Goal: Answer question/provide support

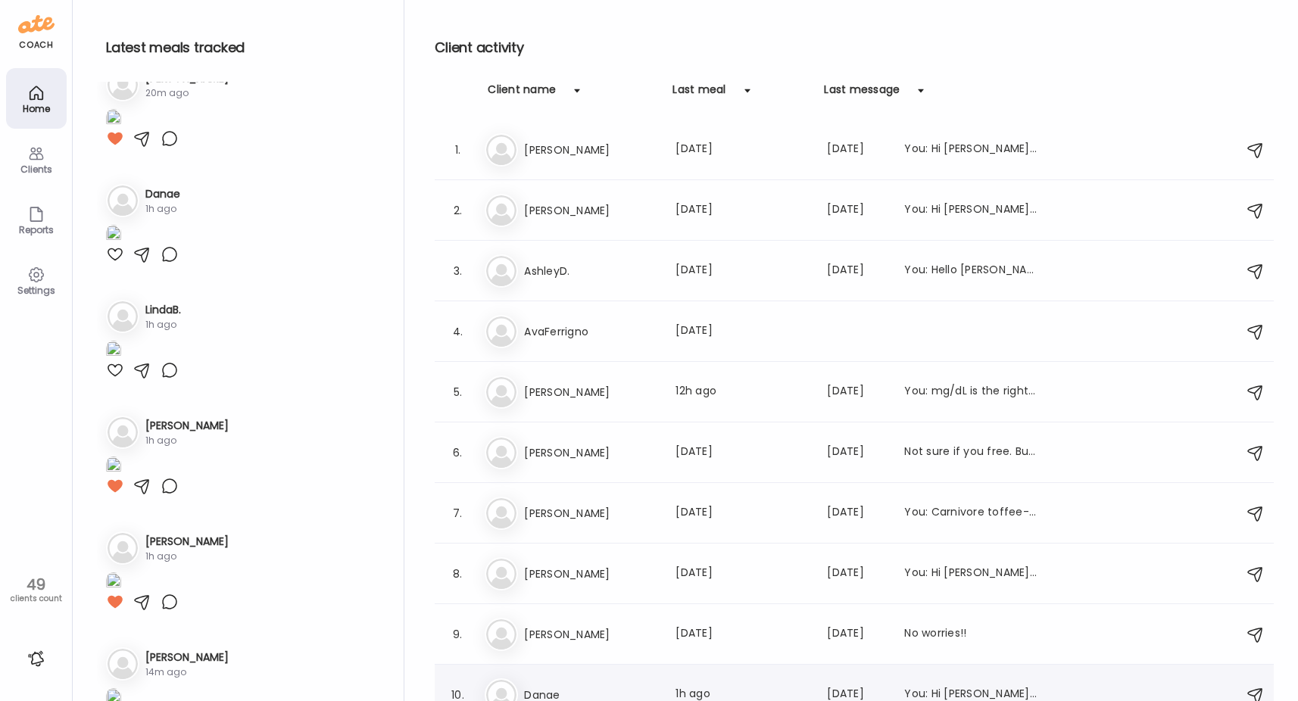
scroll to position [505, 0]
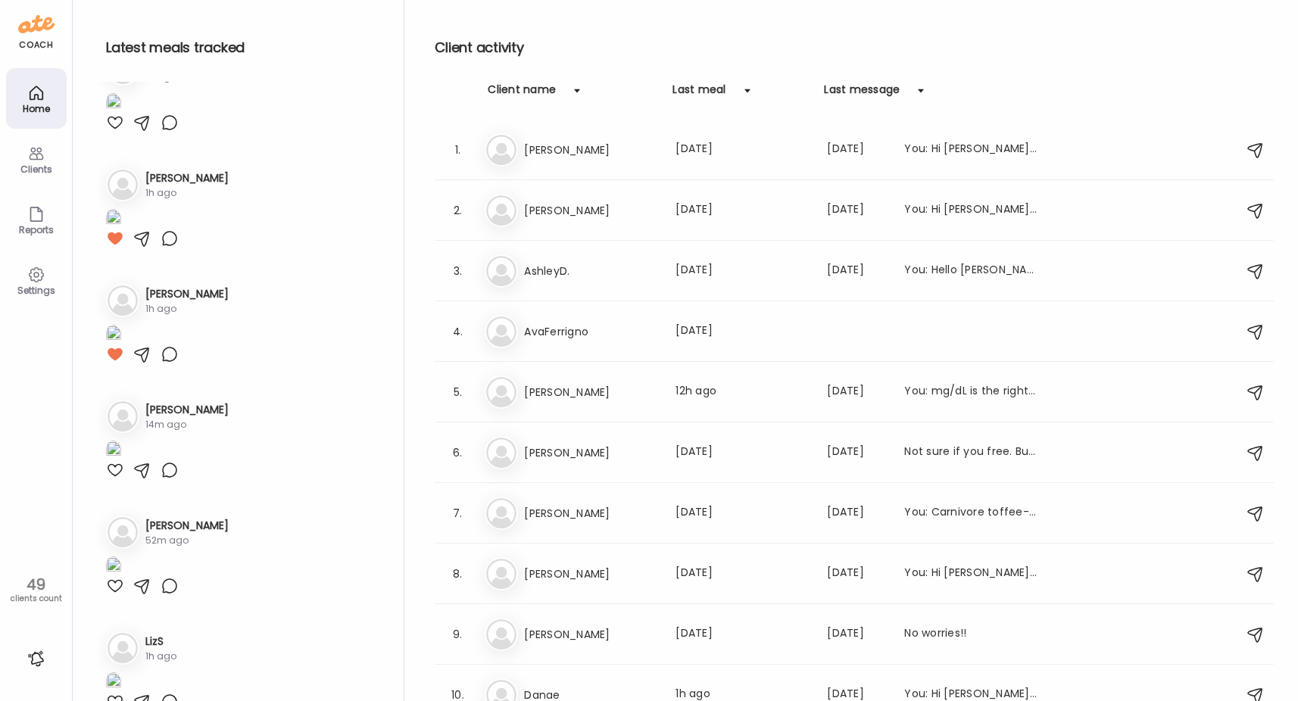
click at [1093, 101] on div "Client name Last meal Last message" at bounding box center [854, 101] width 839 height 38
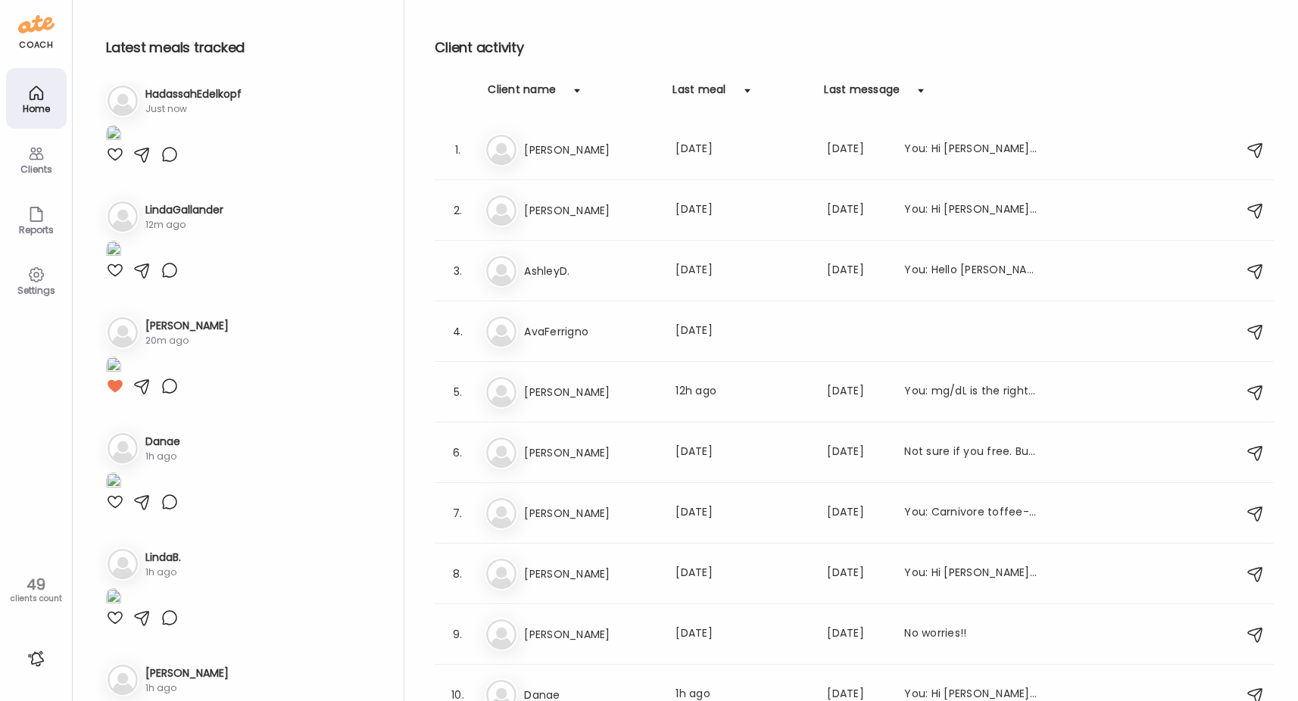
scroll to position [0, 0]
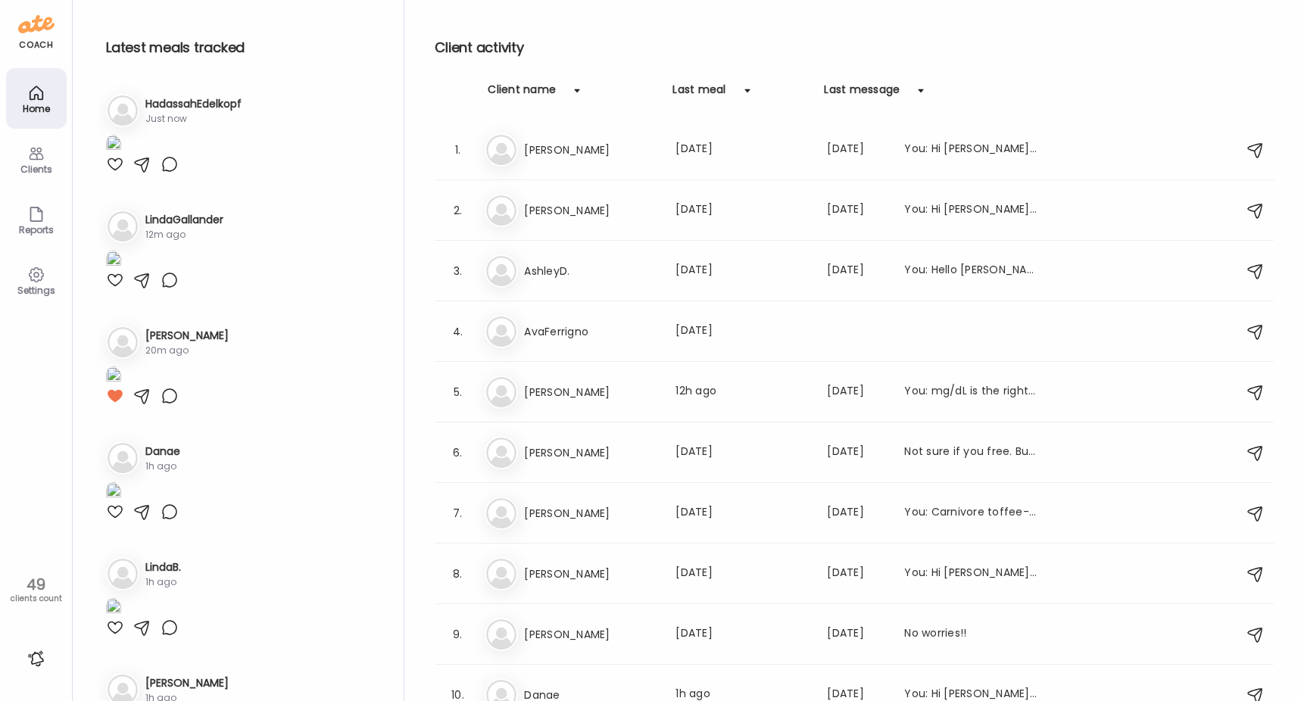
drag, startPoint x: 370, startPoint y: 25, endPoint x: 393, endPoint y: 21, distance: 23.0
click at [370, 25] on div "Latest meals tracked 1. Ha HadassahEdelkopf Just now 2. Li LindaGallander 12m a…" at bounding box center [250, 354] width 307 height 709
click at [121, 155] on img at bounding box center [113, 145] width 15 height 20
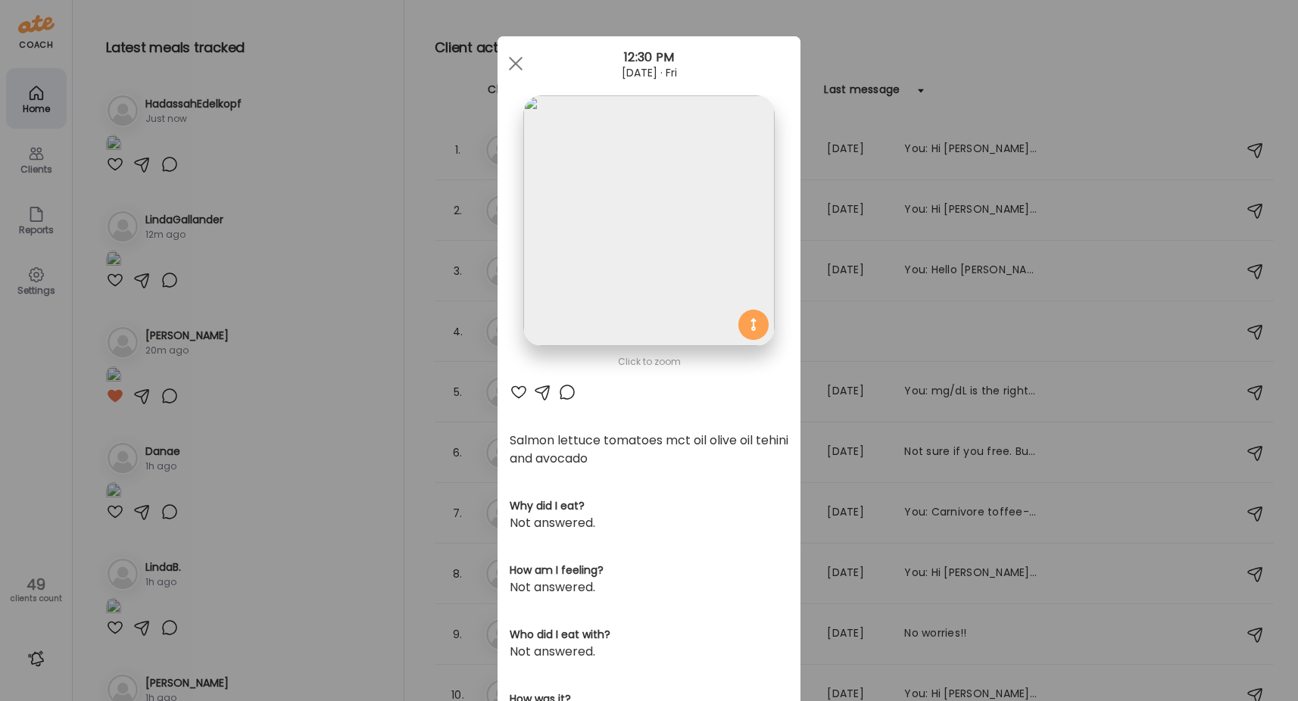
click at [559, 394] on div at bounding box center [567, 392] width 18 height 18
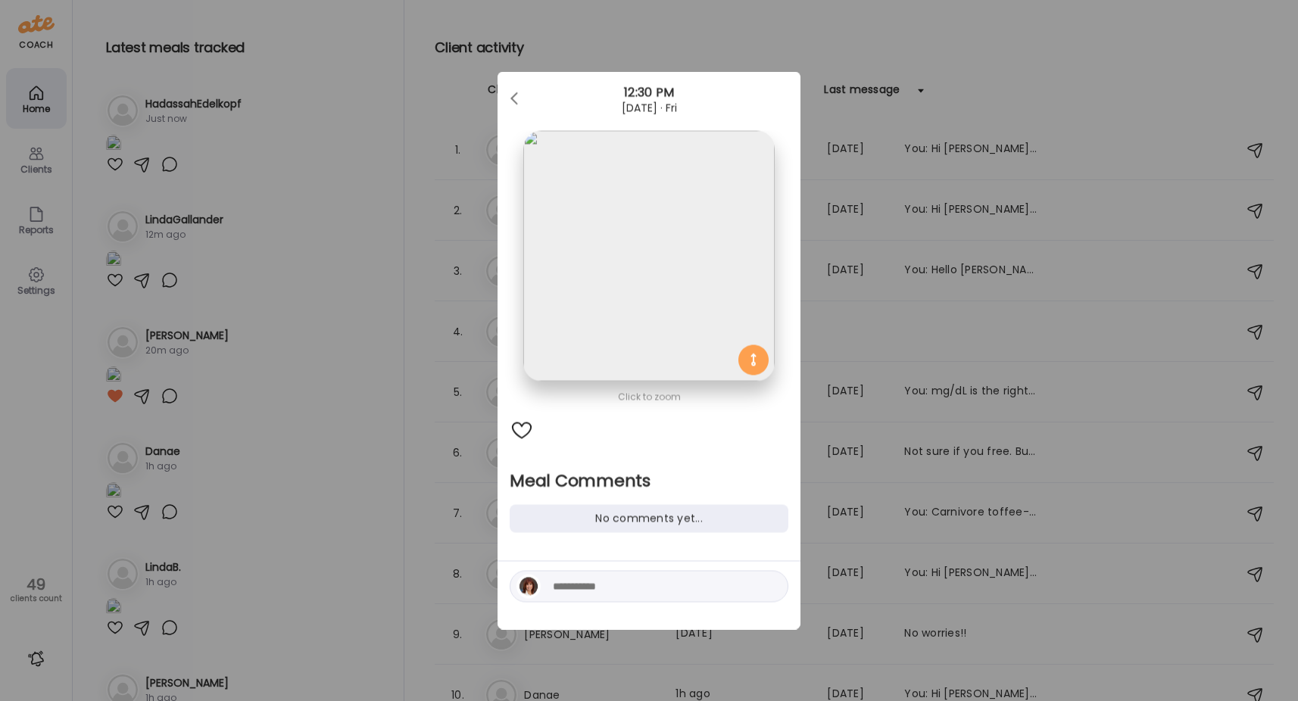
click at [594, 586] on textarea at bounding box center [655, 587] width 204 height 18
type textarea "**********"
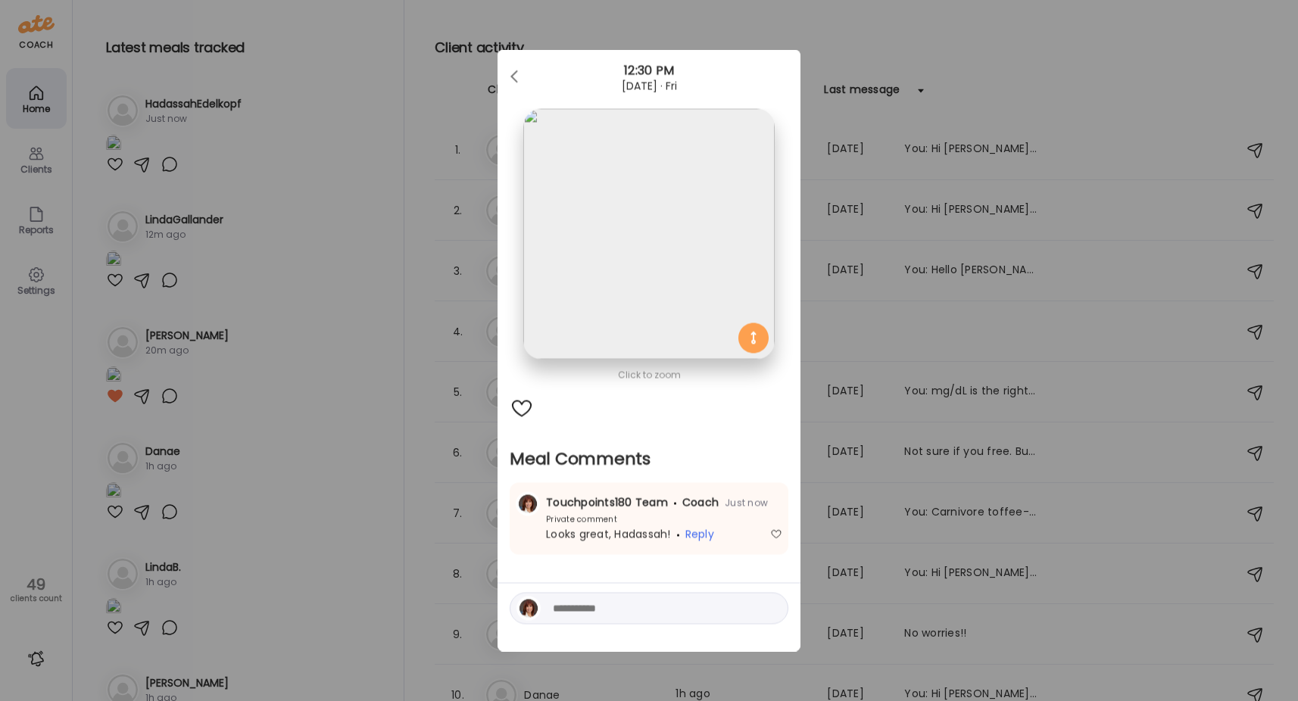
click at [304, 471] on div "Ate Coach Dashboard Wahoo! It’s official Take a moment to set up your Coach Pro…" at bounding box center [649, 350] width 1298 height 701
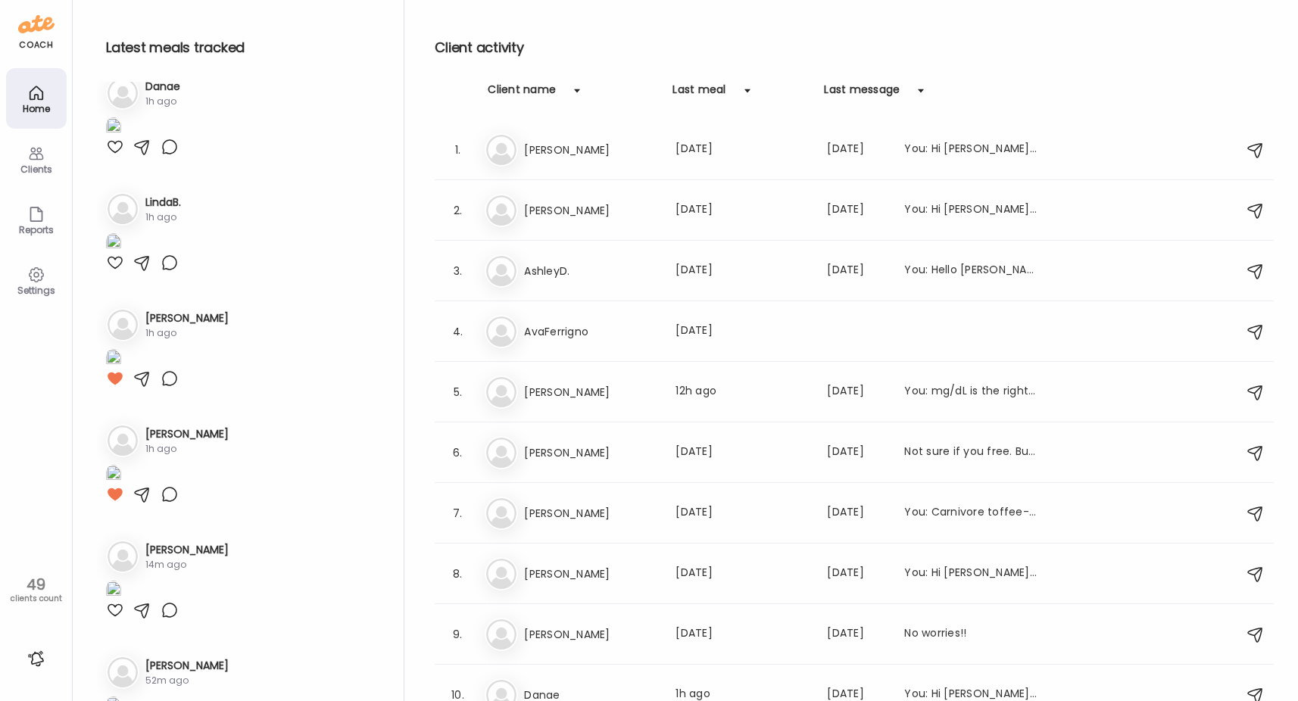
scroll to position [379, 0]
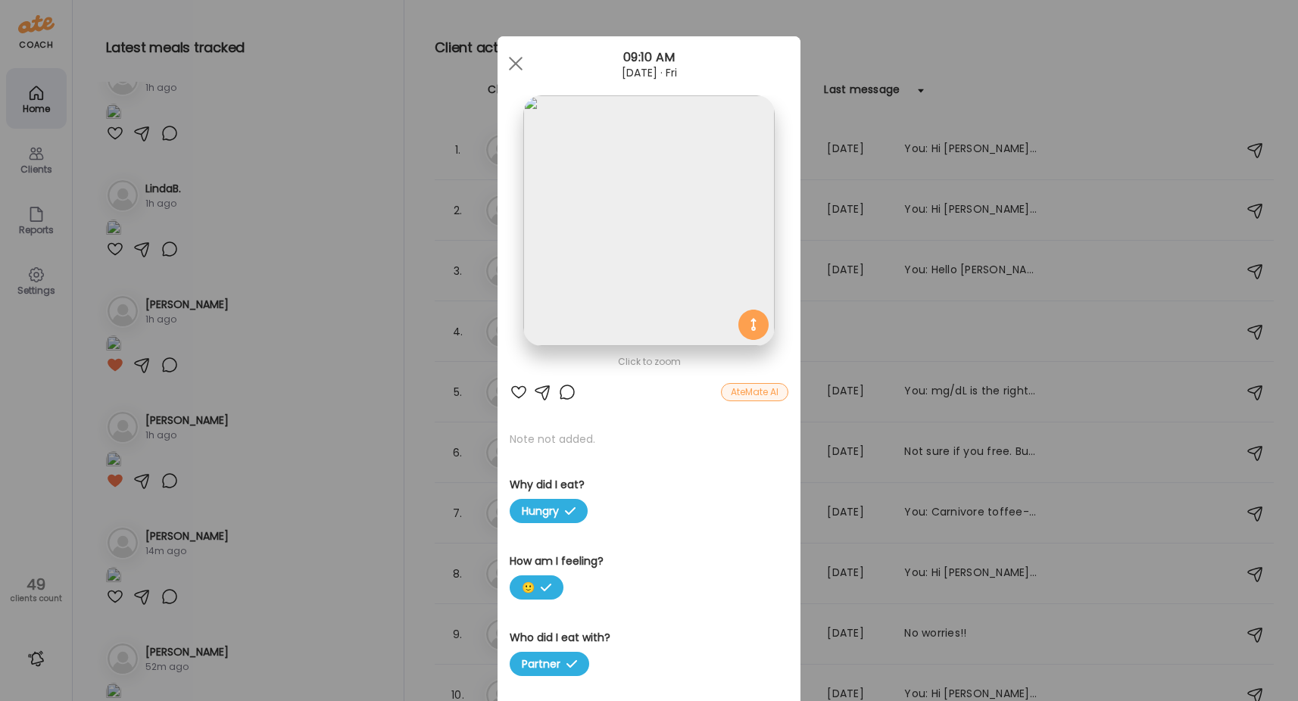
click at [562, 391] on div at bounding box center [567, 392] width 18 height 18
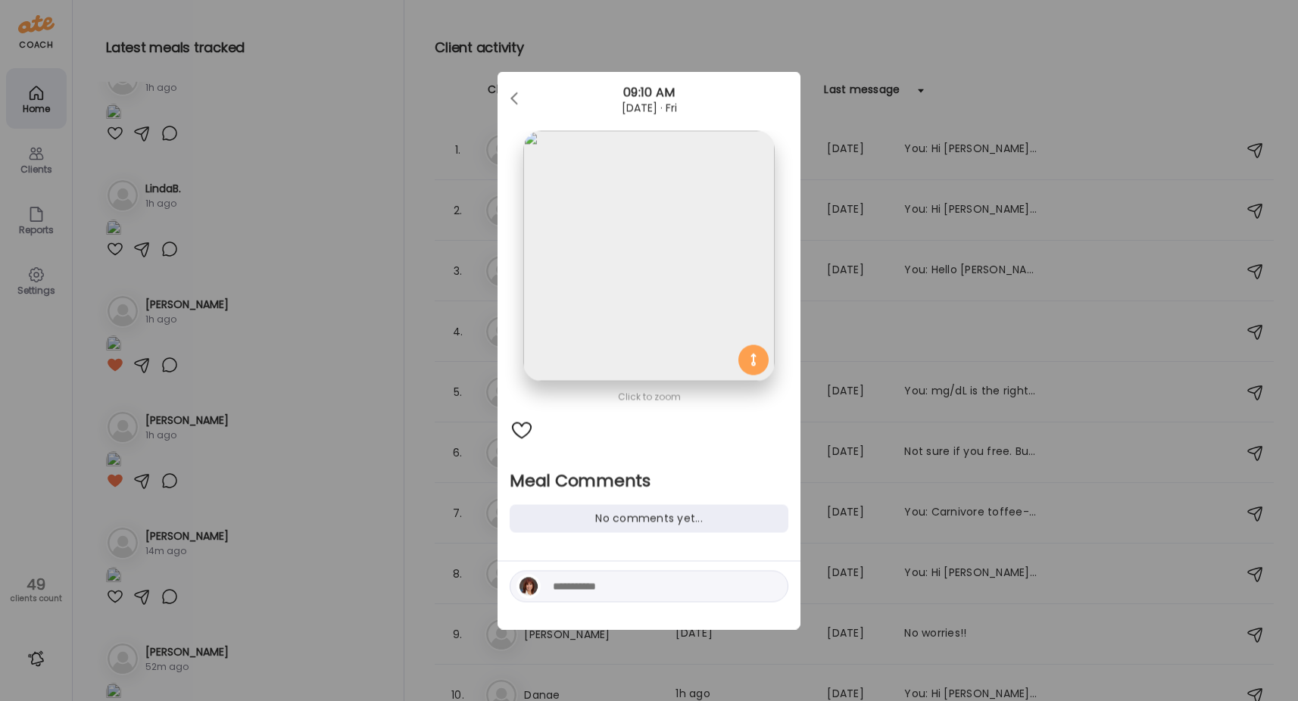
click at [683, 252] on img at bounding box center [648, 256] width 251 height 251
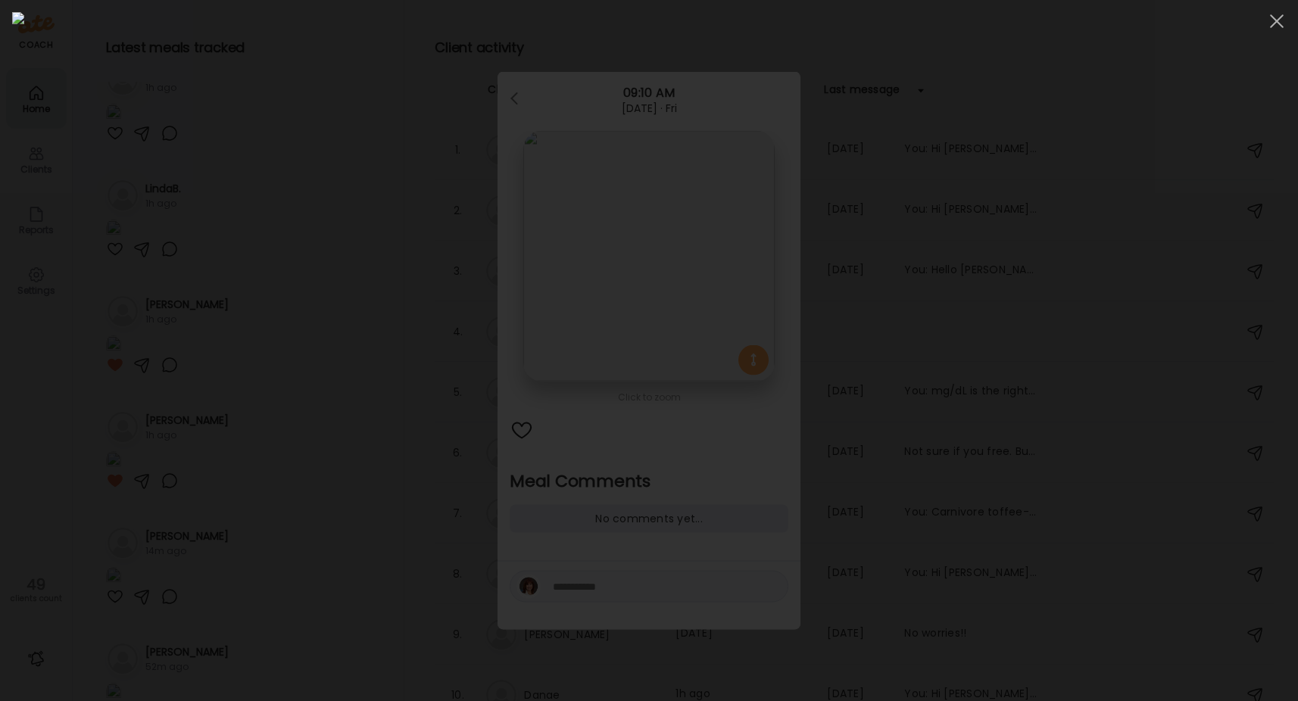
click at [245, 372] on div at bounding box center [648, 350] width 1273 height 677
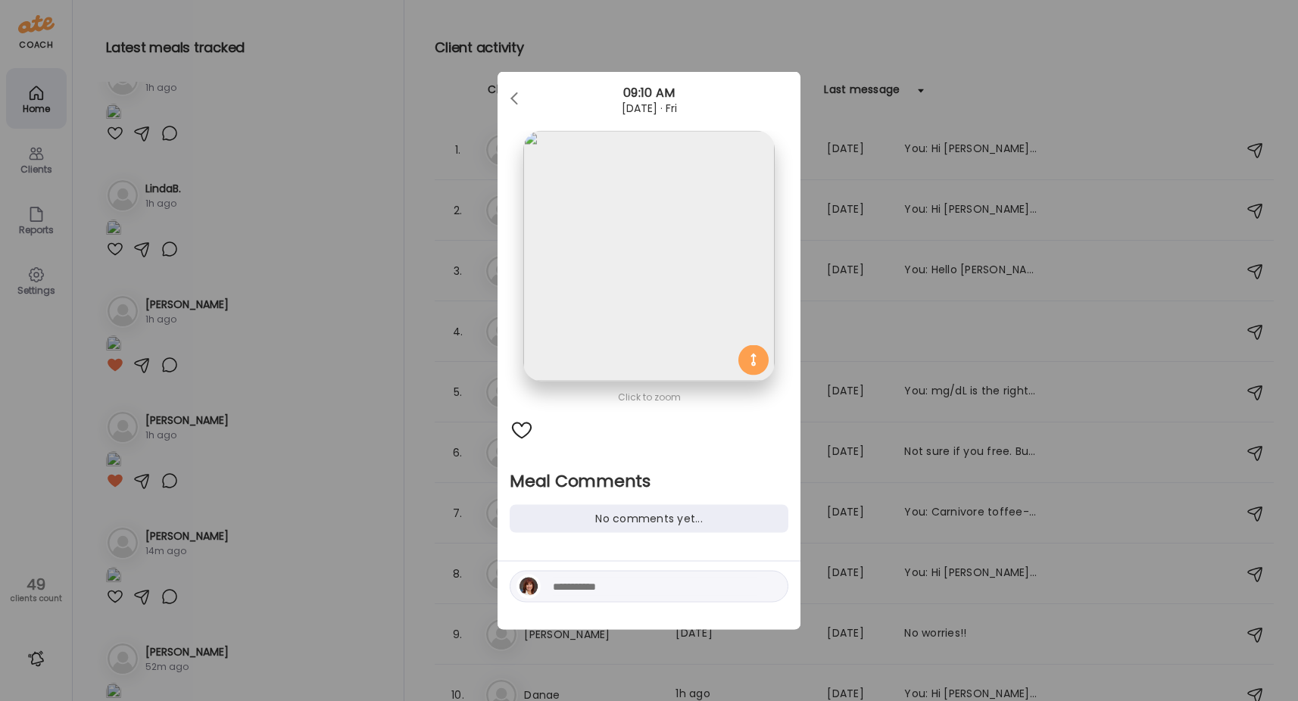
click at [310, 401] on div "Ate Coach Dashboard Wahoo! It’s official Take a moment to set up your Coach Pro…" at bounding box center [649, 350] width 1298 height 701
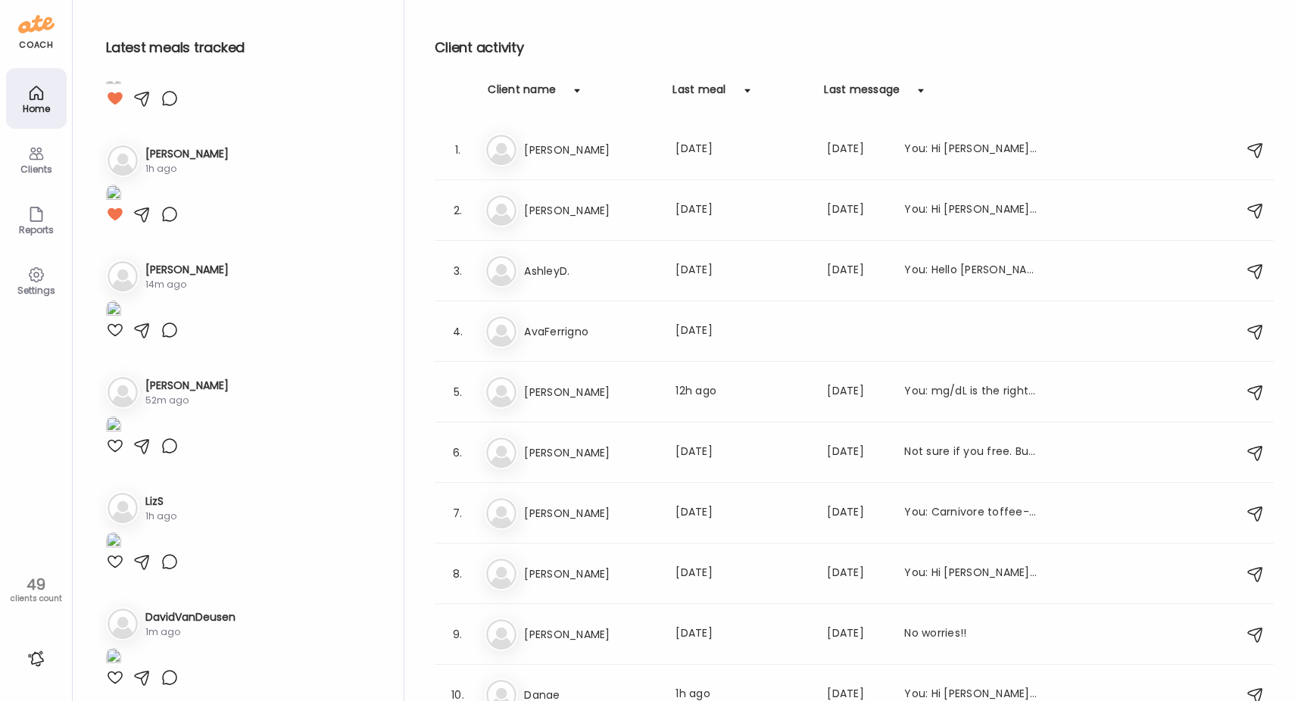
scroll to position [681, 0]
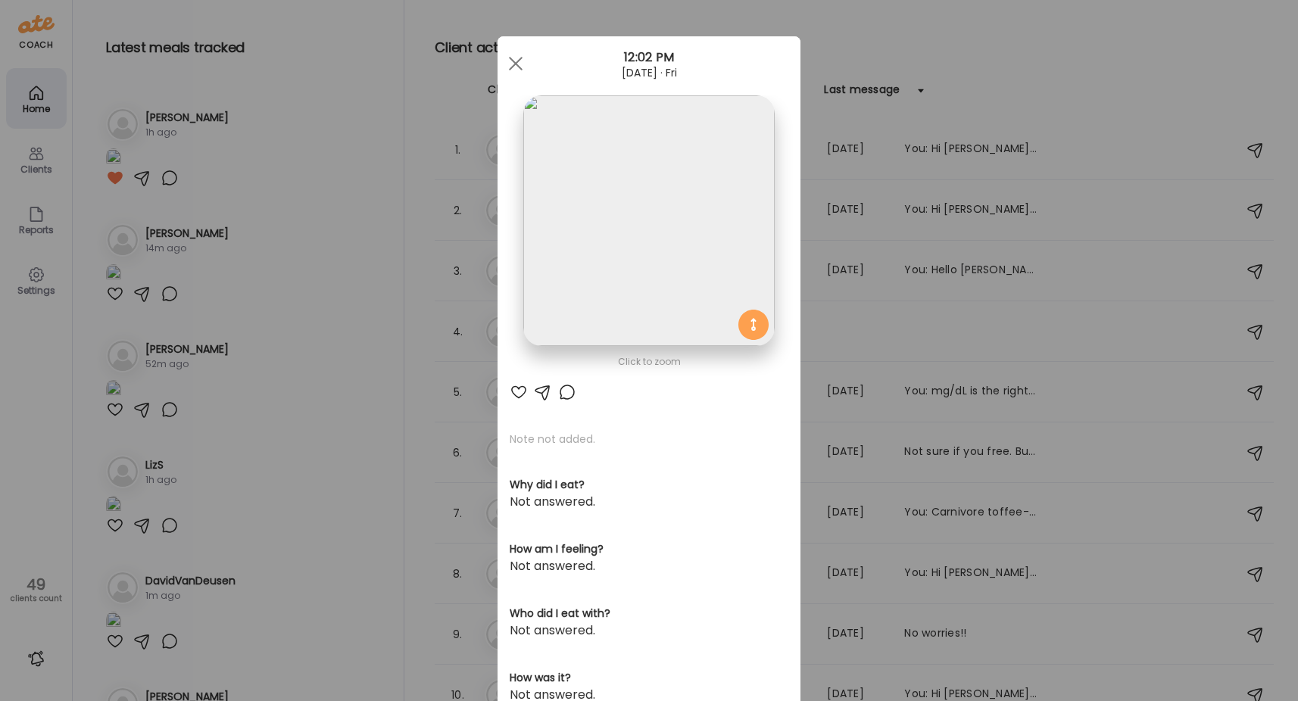
click at [339, 453] on div "Ate Coach Dashboard Wahoo! It’s official Take a moment to set up your Coach Pro…" at bounding box center [649, 350] width 1298 height 701
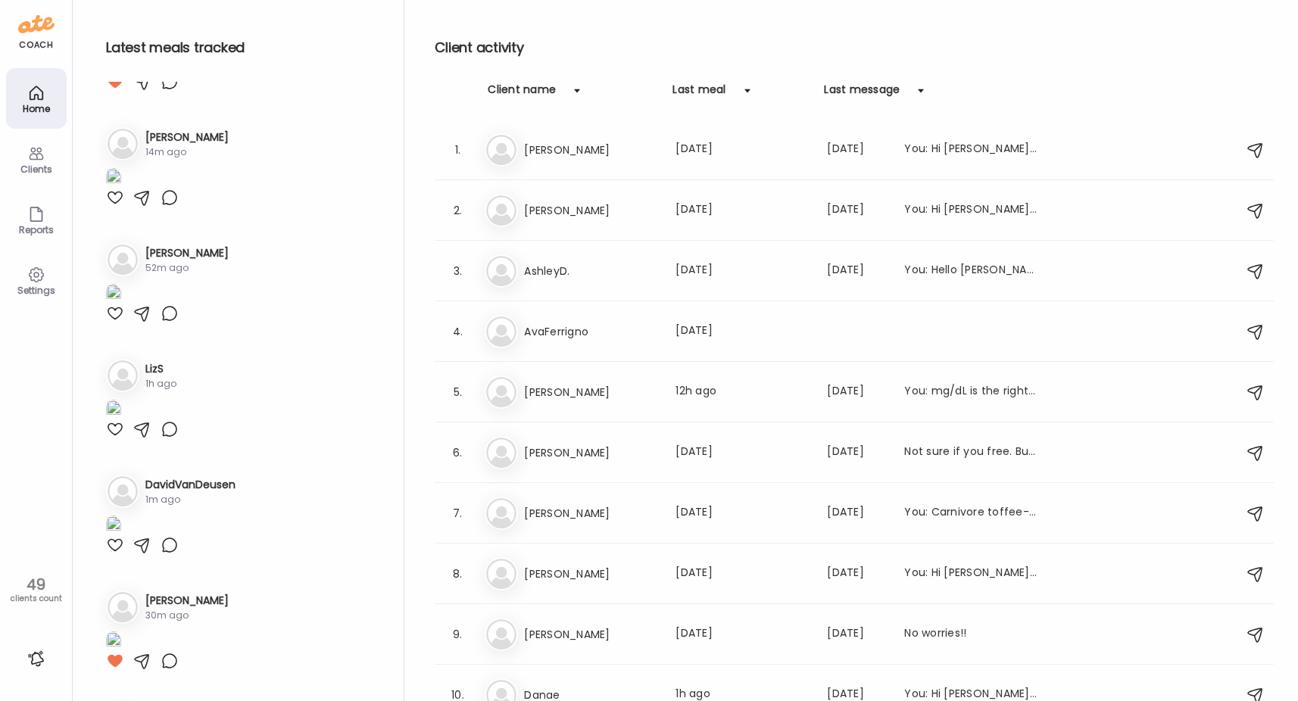
scroll to position [908, 0]
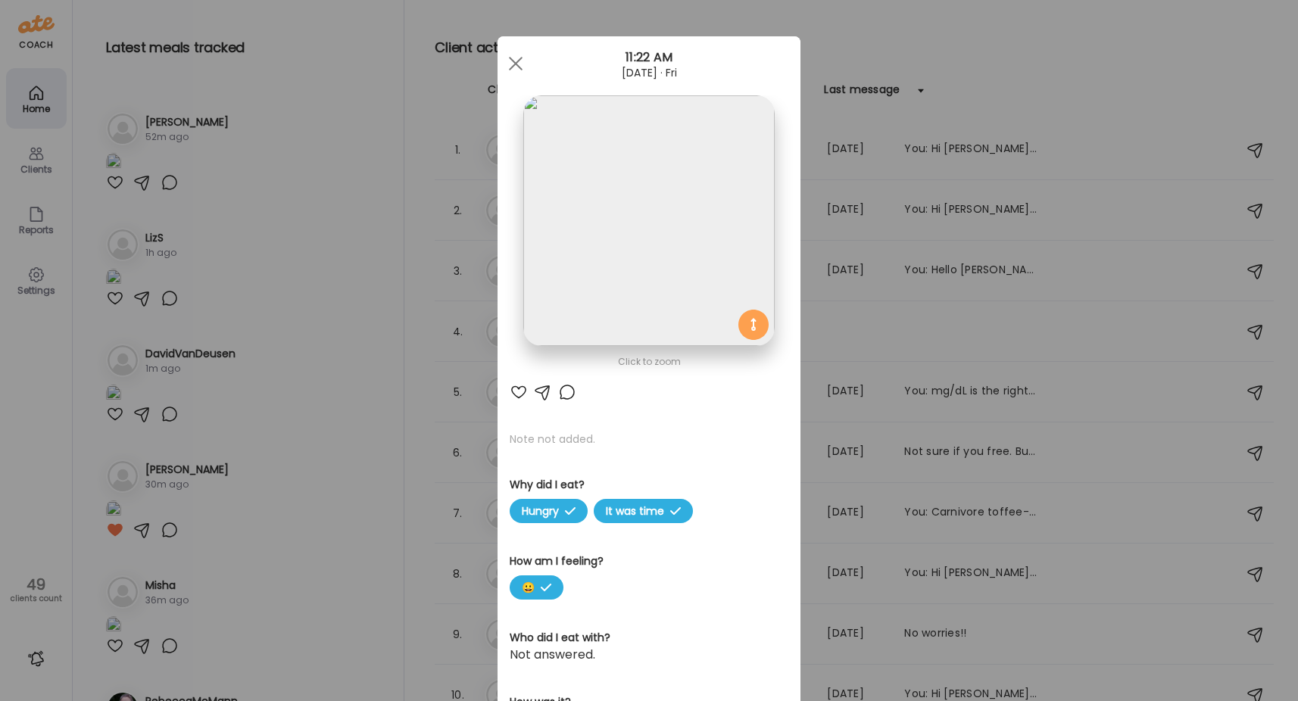
click at [559, 393] on div at bounding box center [567, 392] width 18 height 18
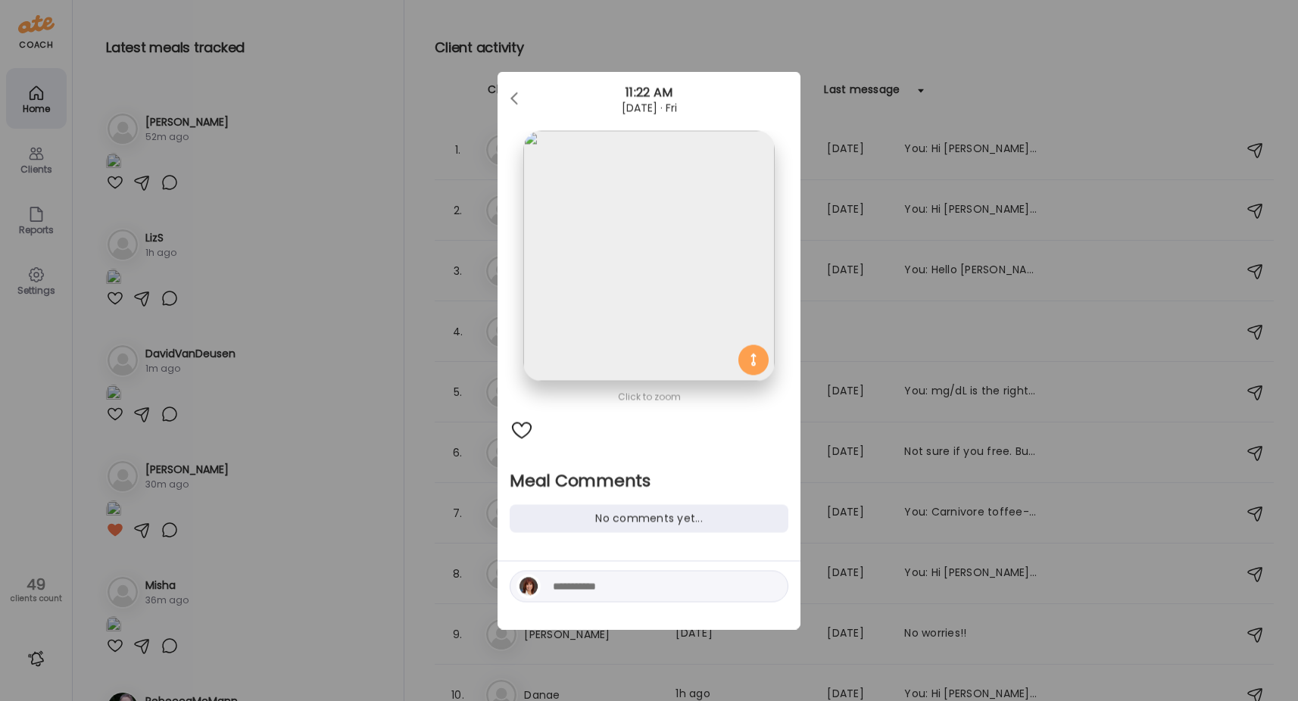
click at [576, 593] on textarea at bounding box center [655, 587] width 204 height 18
type textarea "**********"
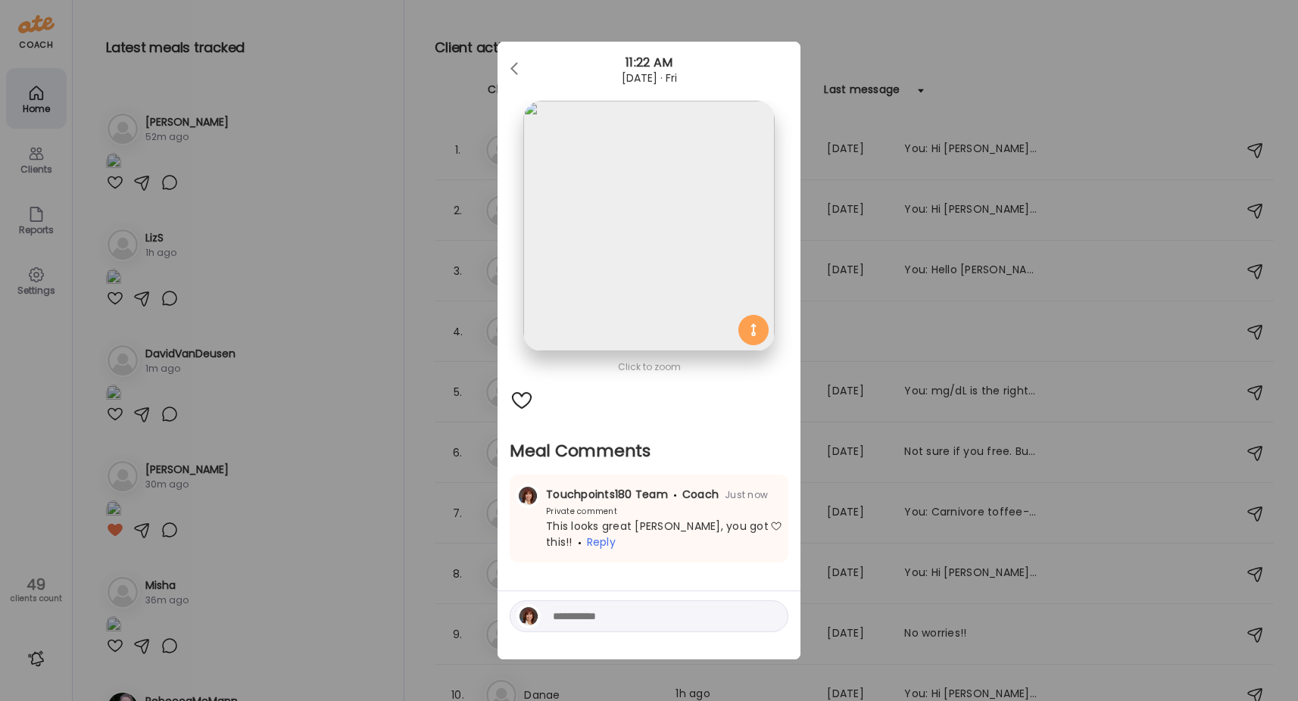
click at [330, 576] on div "Ate Coach Dashboard Wahoo! It’s official Take a moment to set up your Coach Pro…" at bounding box center [649, 350] width 1298 height 701
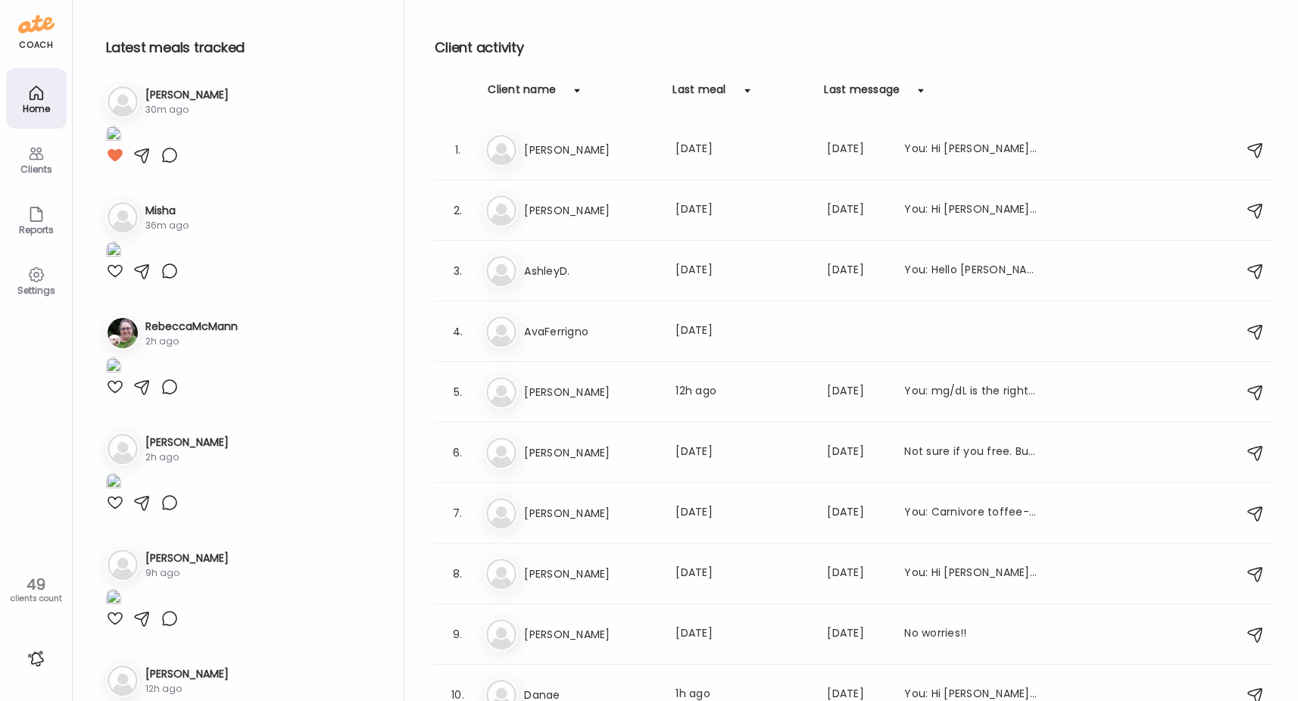
scroll to position [1287, 0]
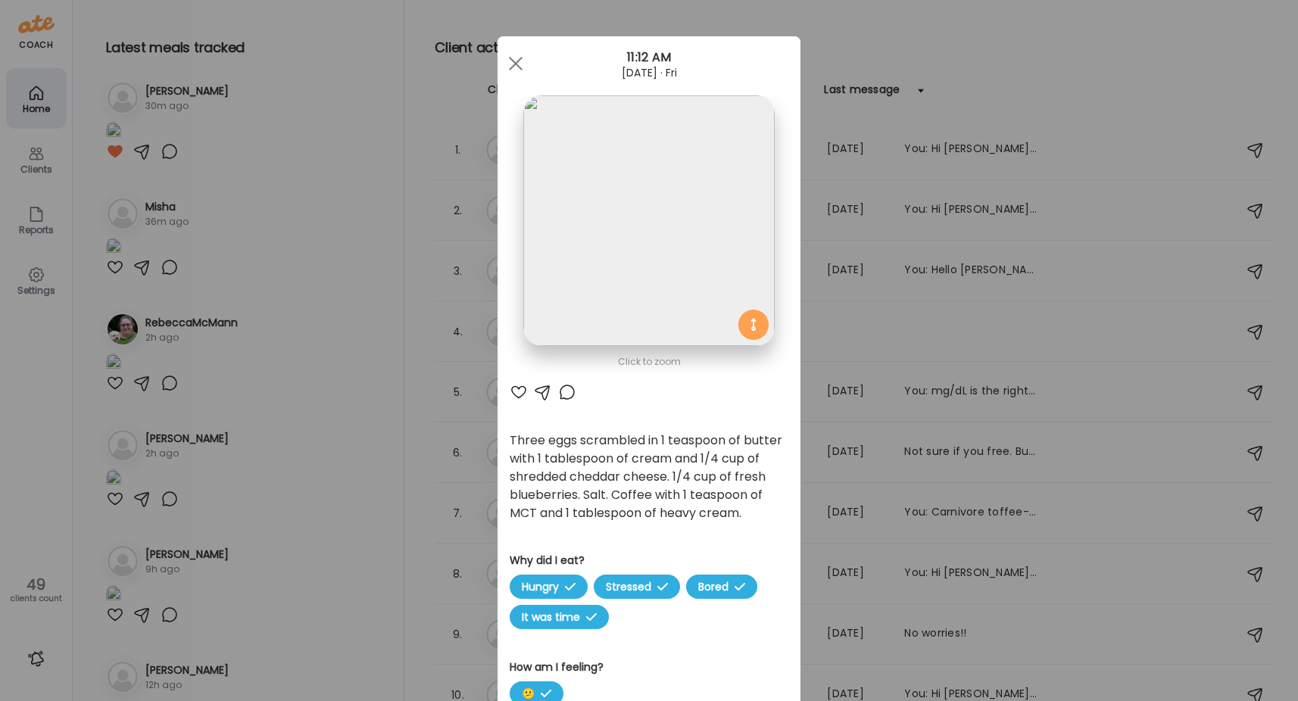
click at [562, 388] on div at bounding box center [567, 392] width 18 height 18
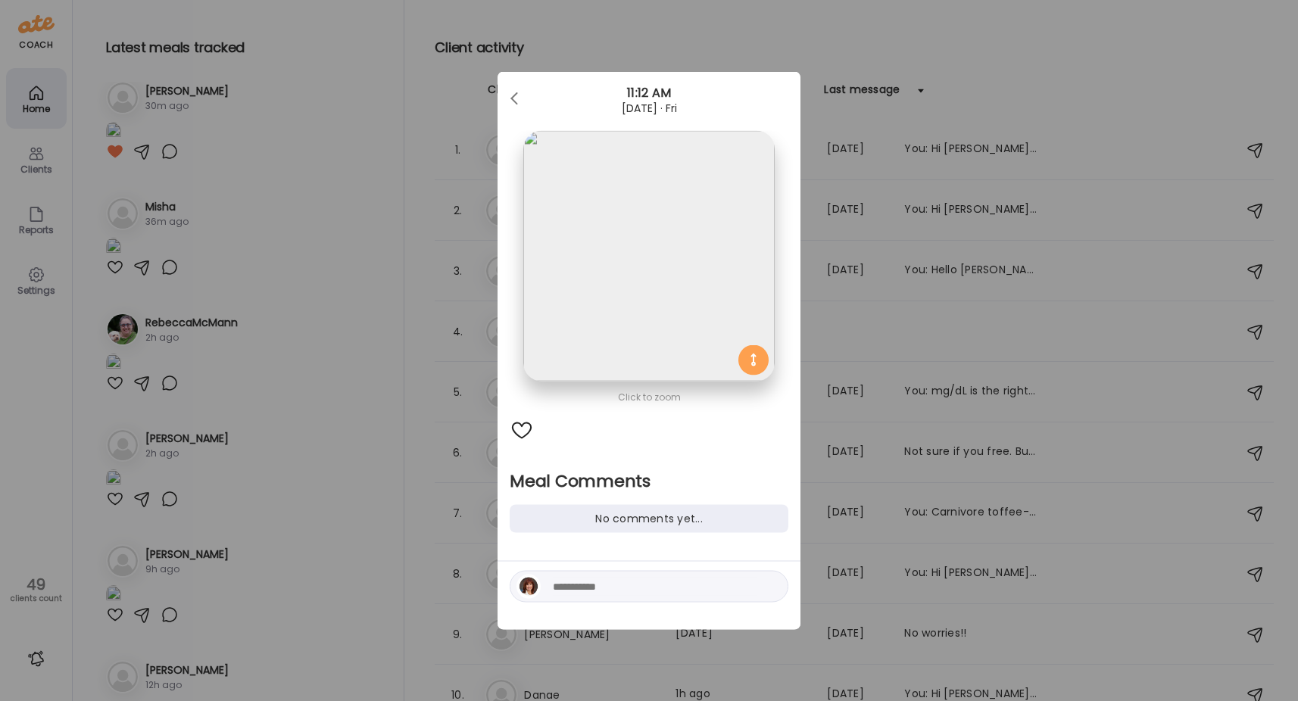
click at [568, 584] on textarea at bounding box center [655, 587] width 204 height 18
type textarea "**********"
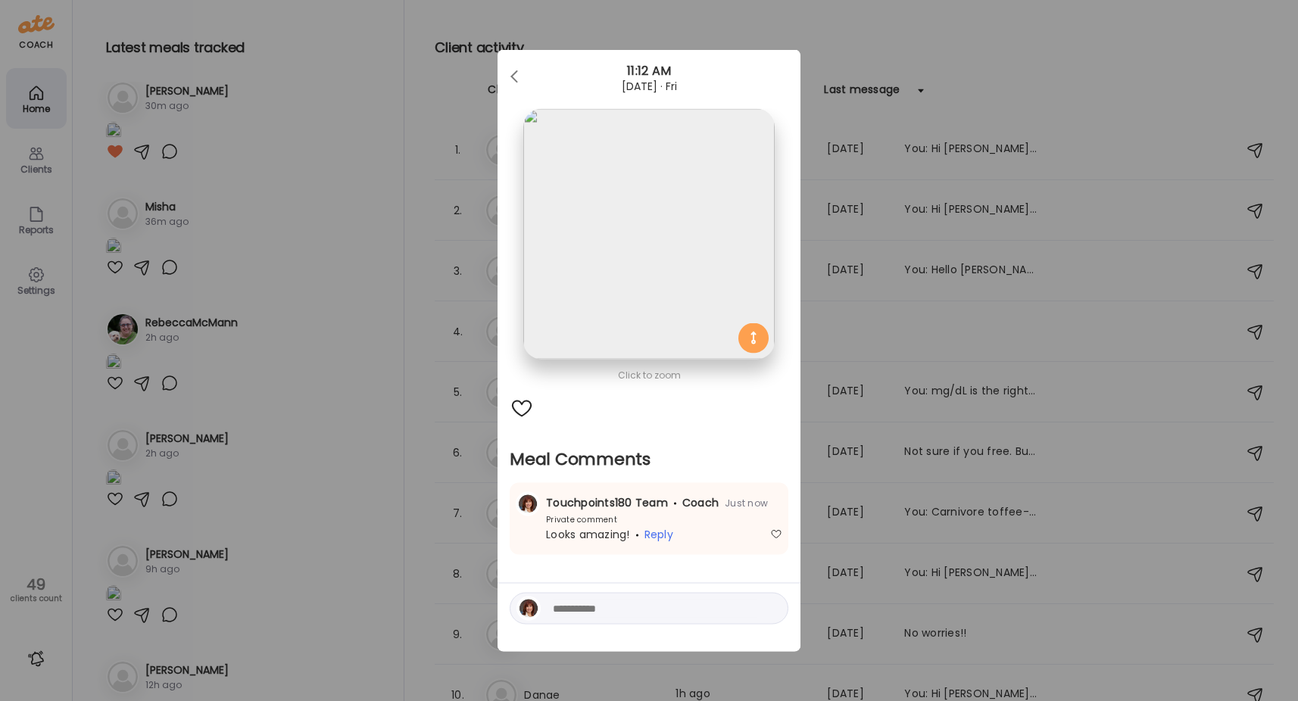
click at [386, 480] on div "Ate Coach Dashboard Wahoo! It’s official Take a moment to set up your Coach Pro…" at bounding box center [649, 350] width 1298 height 701
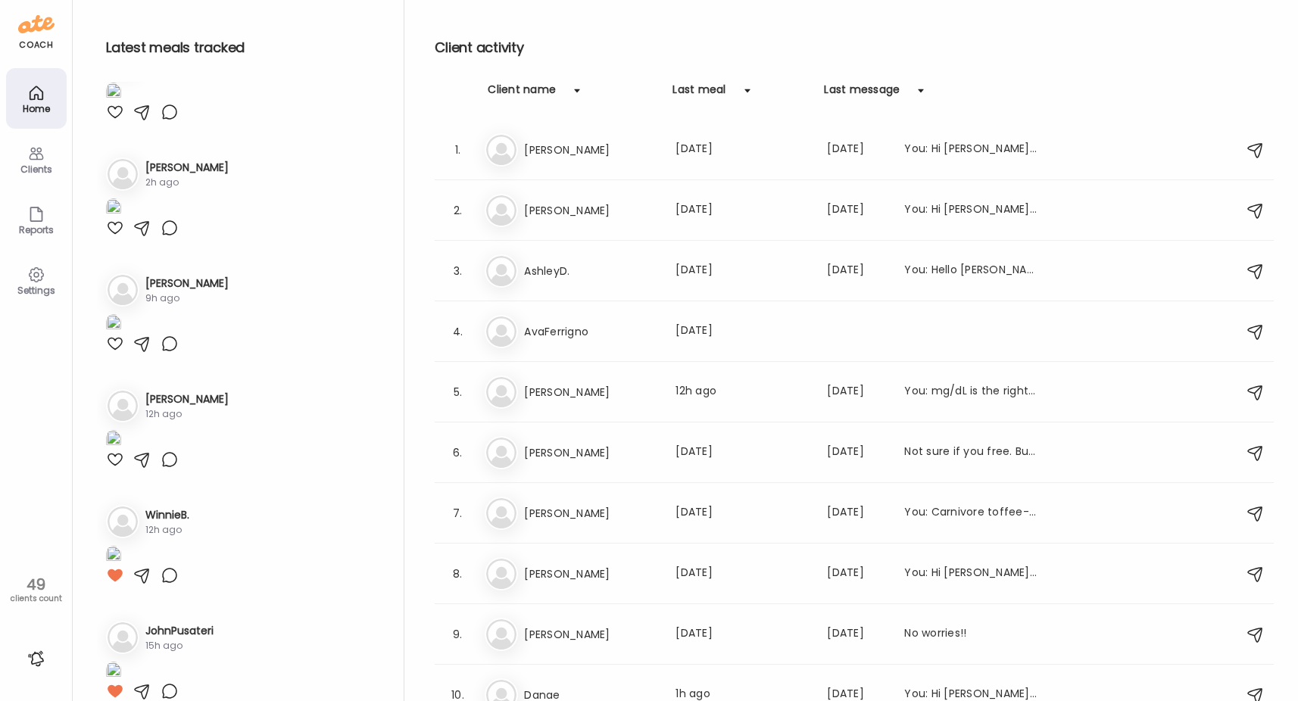
scroll to position [1590, 0]
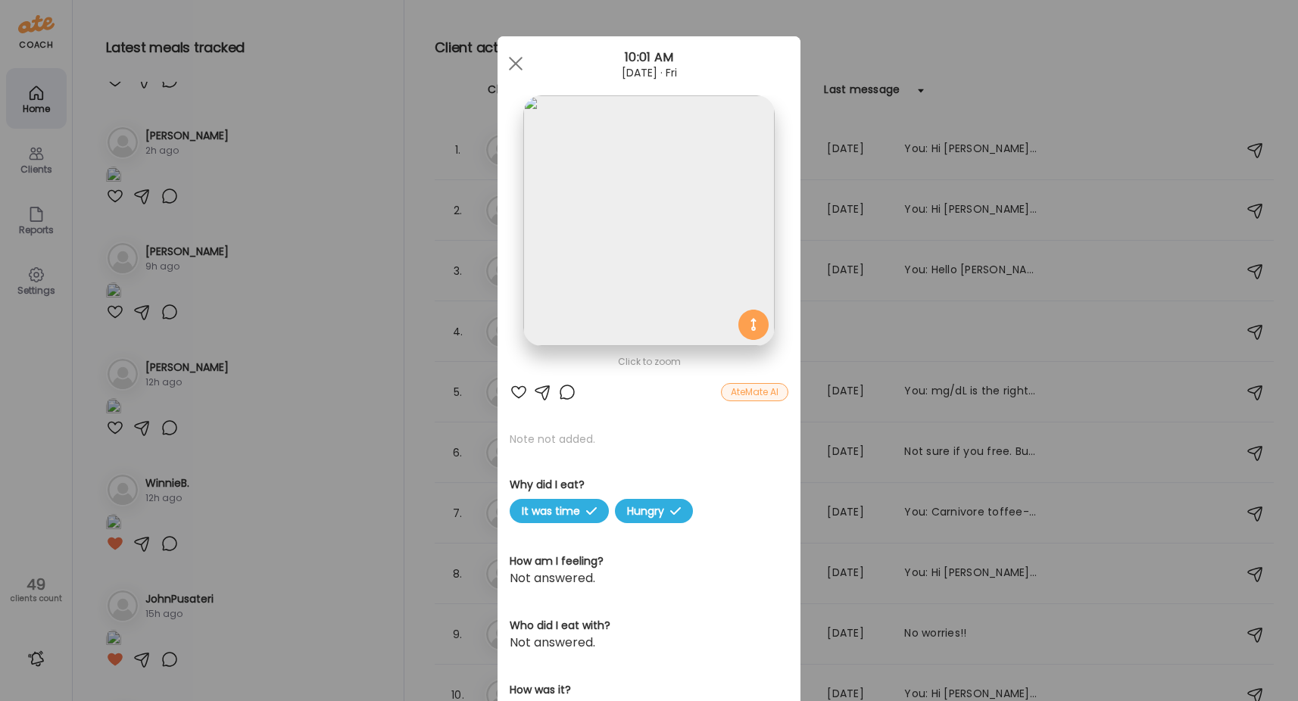
click at [648, 284] on img at bounding box center [648, 220] width 251 height 251
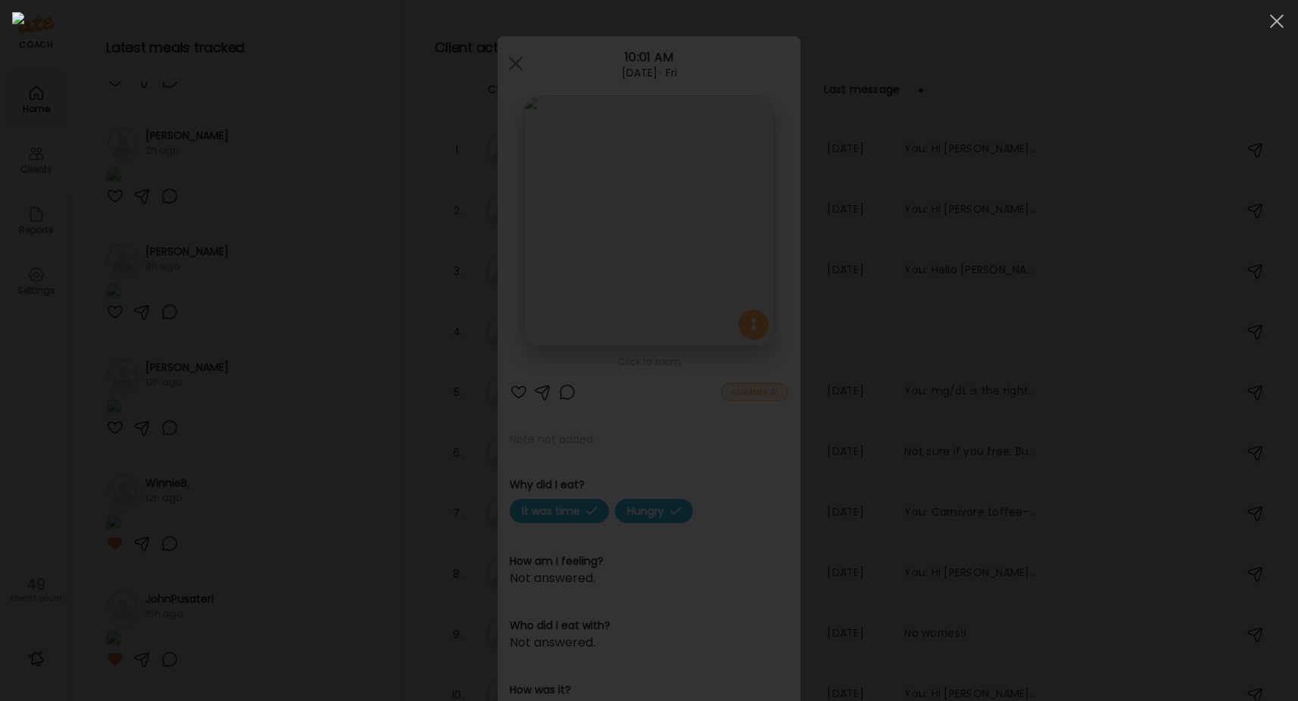
click at [225, 237] on div at bounding box center [648, 350] width 1273 height 677
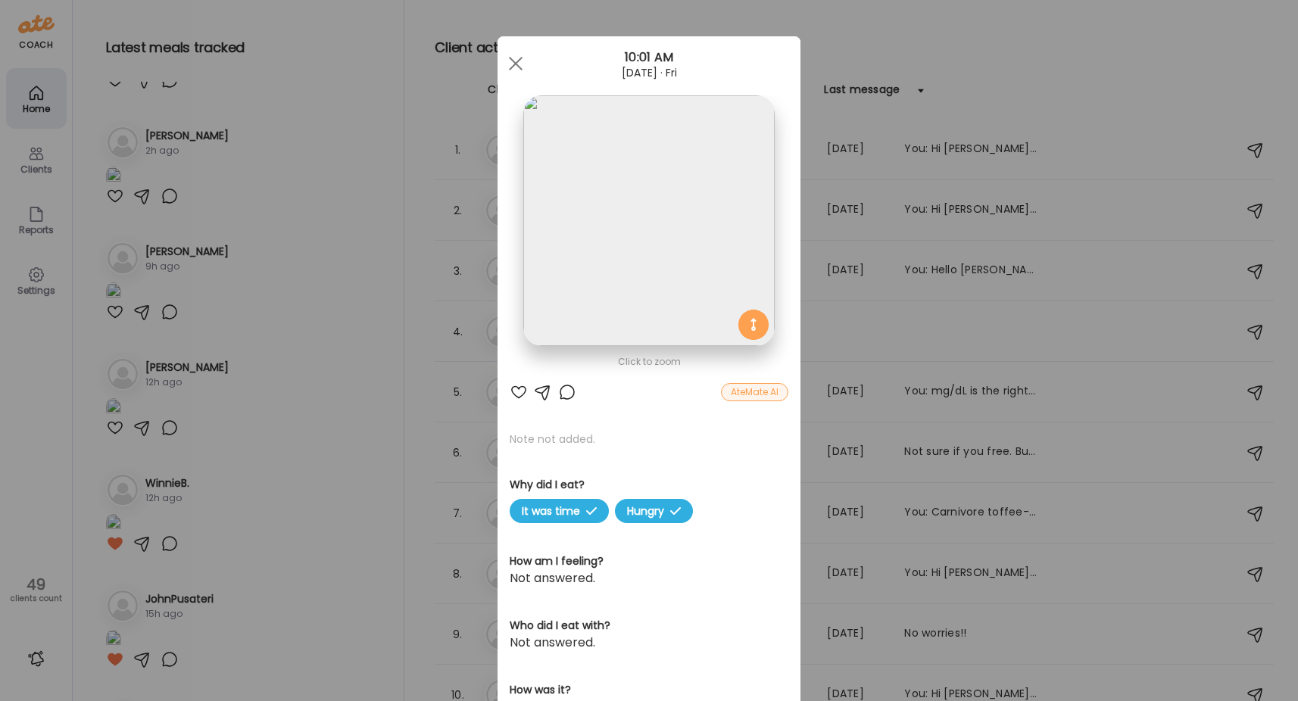
click at [325, 264] on div "Ate Coach Dashboard Wahoo! It’s official Take a moment to set up your Coach Pro…" at bounding box center [649, 350] width 1298 height 701
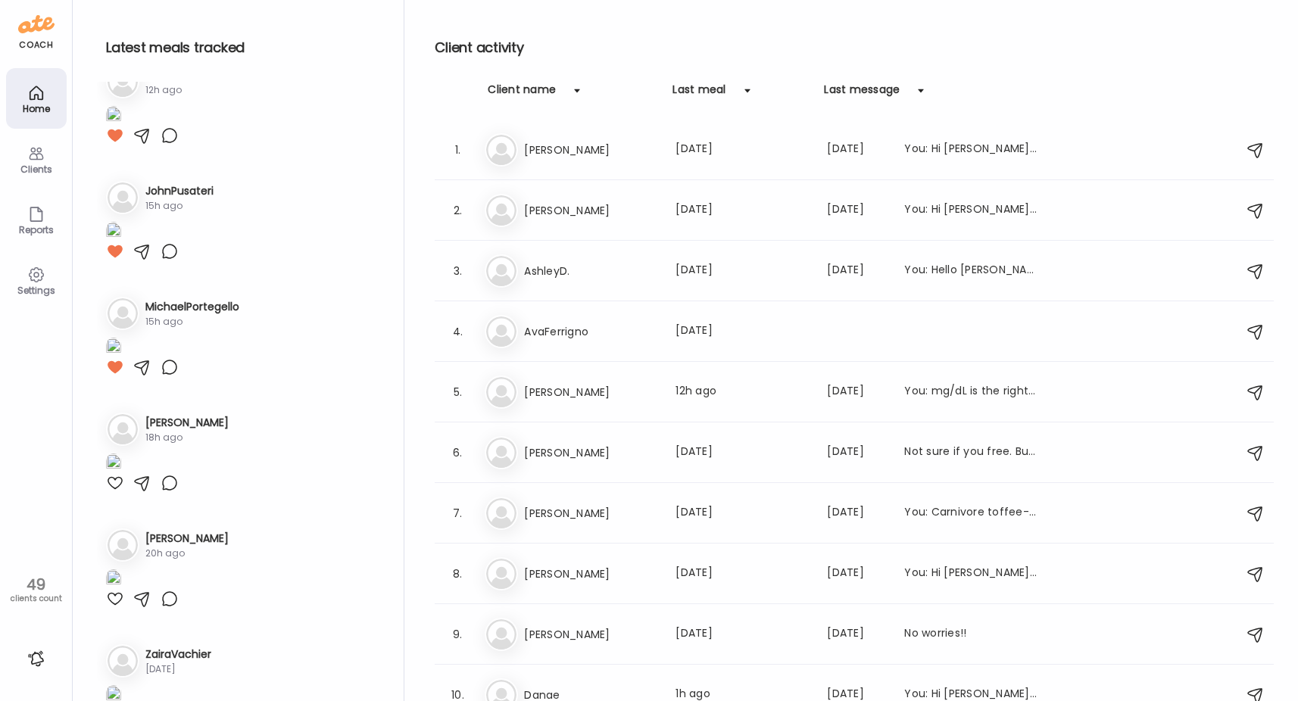
scroll to position [2044, 0]
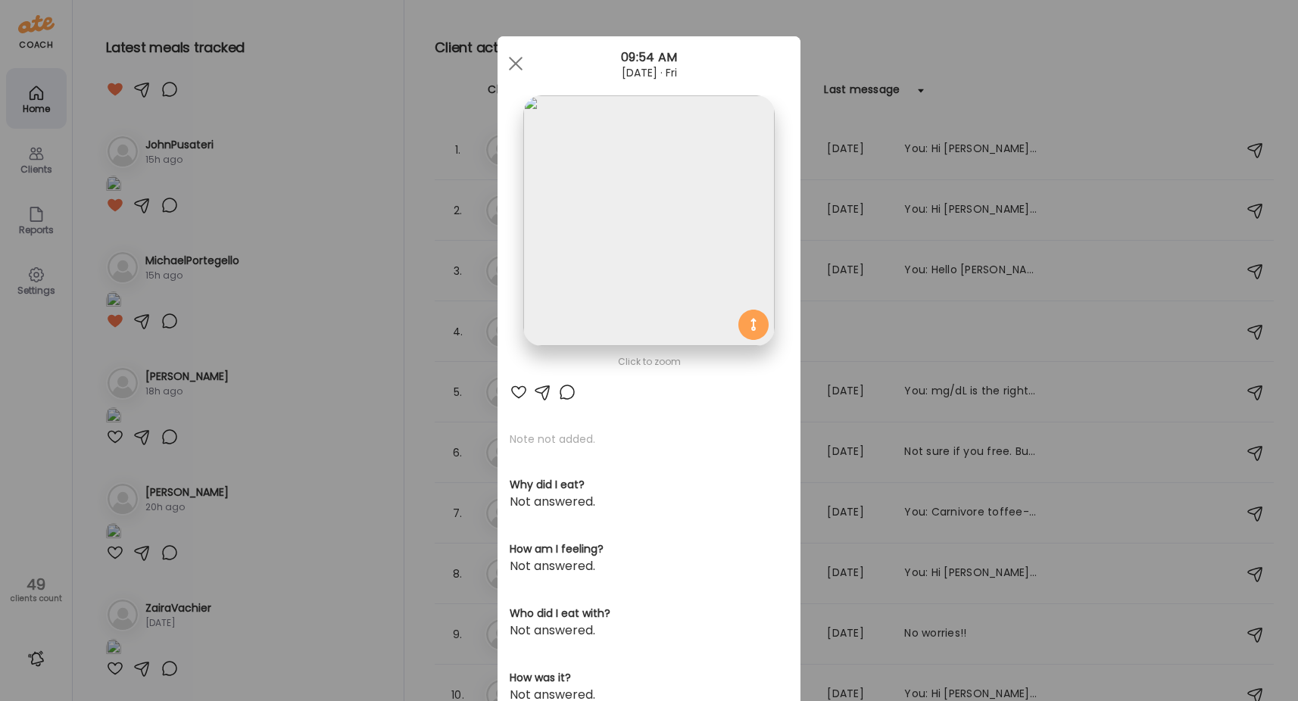
click at [565, 281] on img at bounding box center [648, 220] width 251 height 251
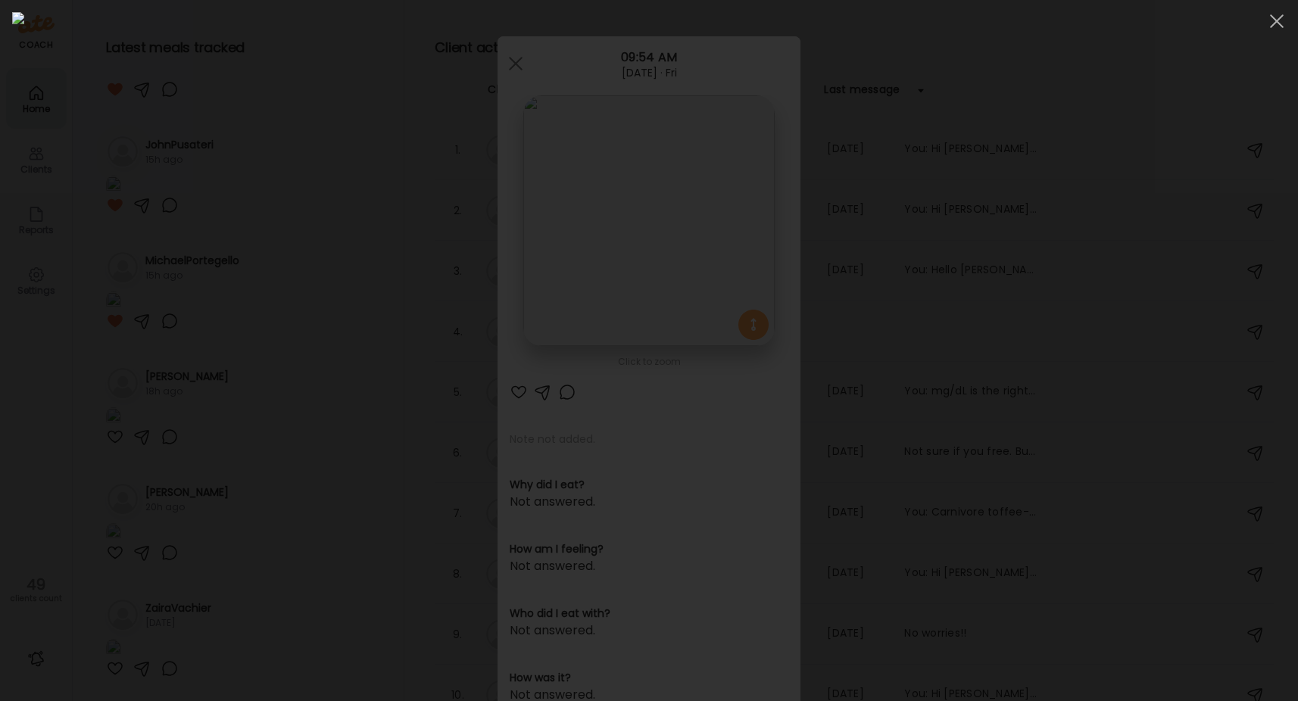
click at [251, 187] on div at bounding box center [648, 350] width 1273 height 677
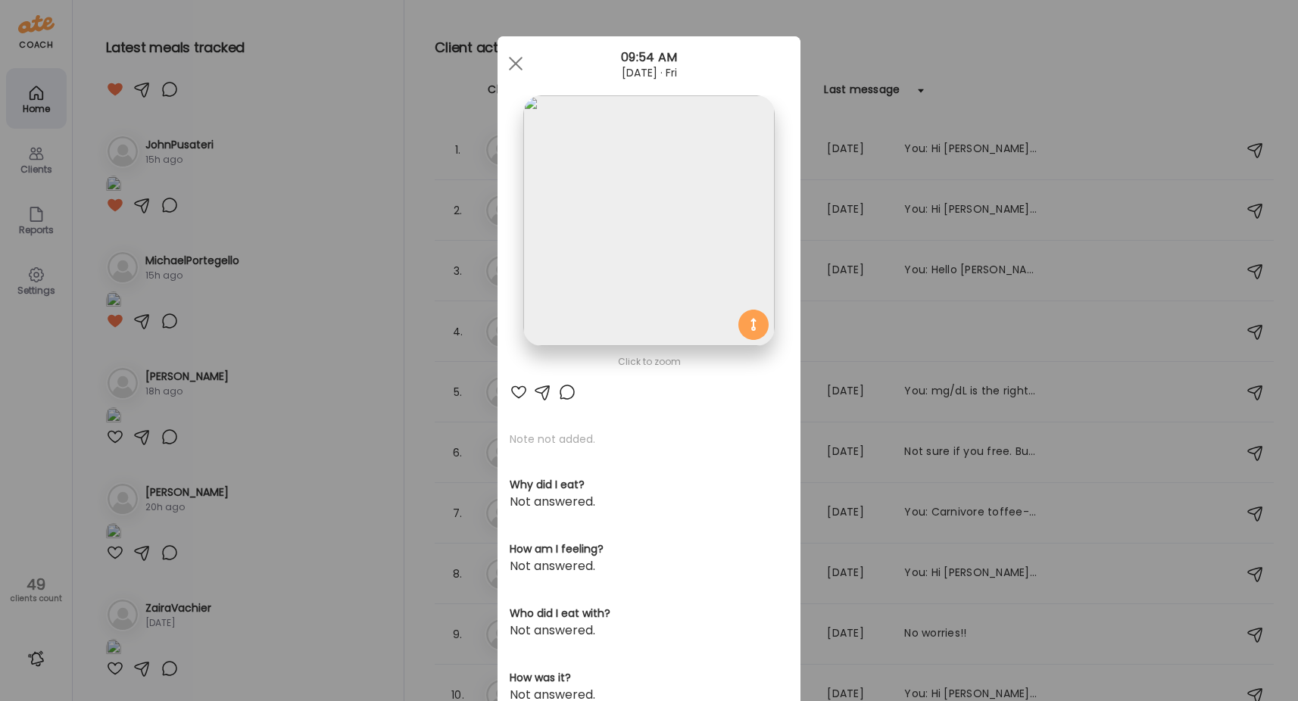
click at [251, 187] on div "Ate Coach Dashboard Wahoo! It’s official Take a moment to set up your Coach Pro…" at bounding box center [649, 350] width 1298 height 701
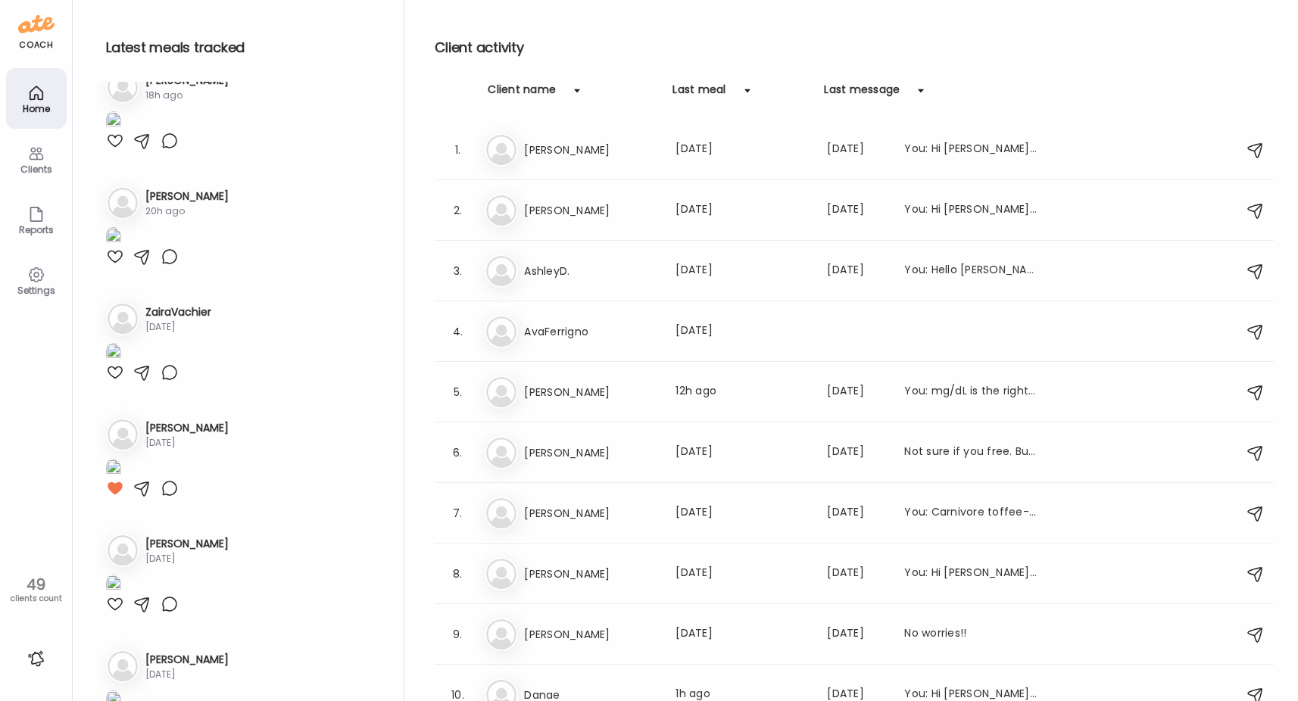
scroll to position [2347, 0]
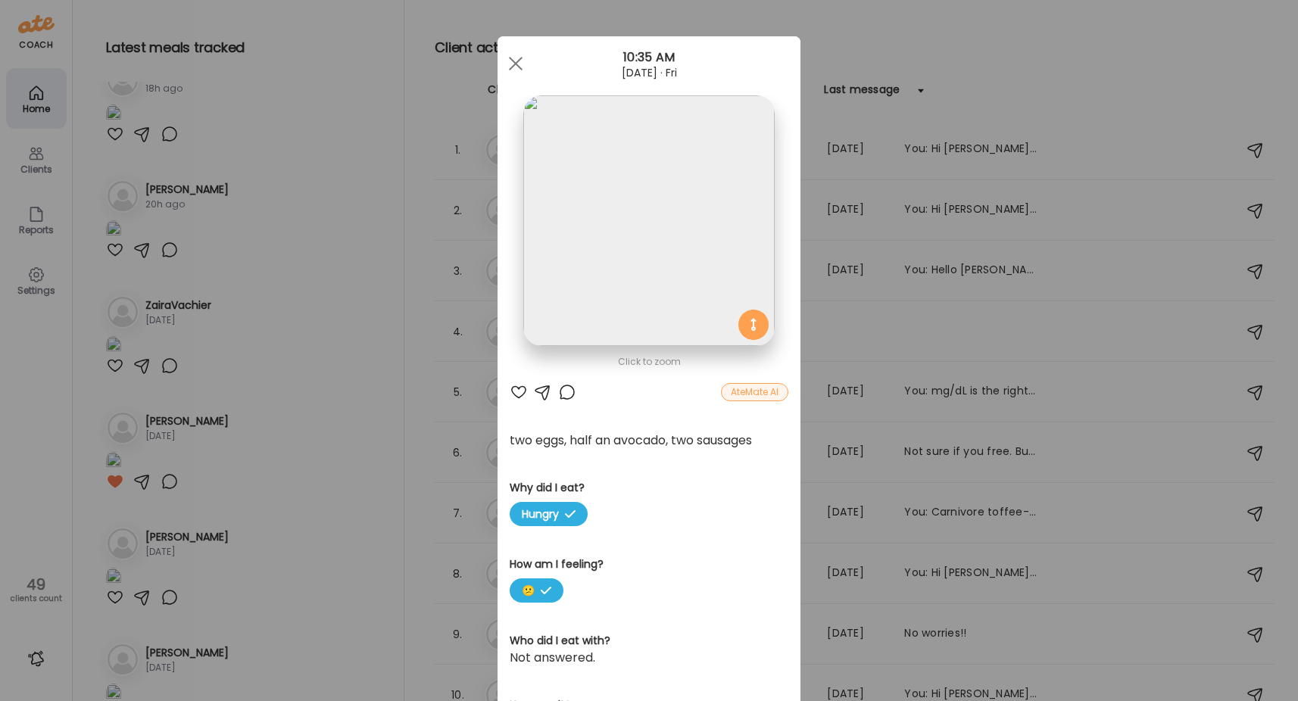
click at [615, 217] on img at bounding box center [648, 220] width 251 height 251
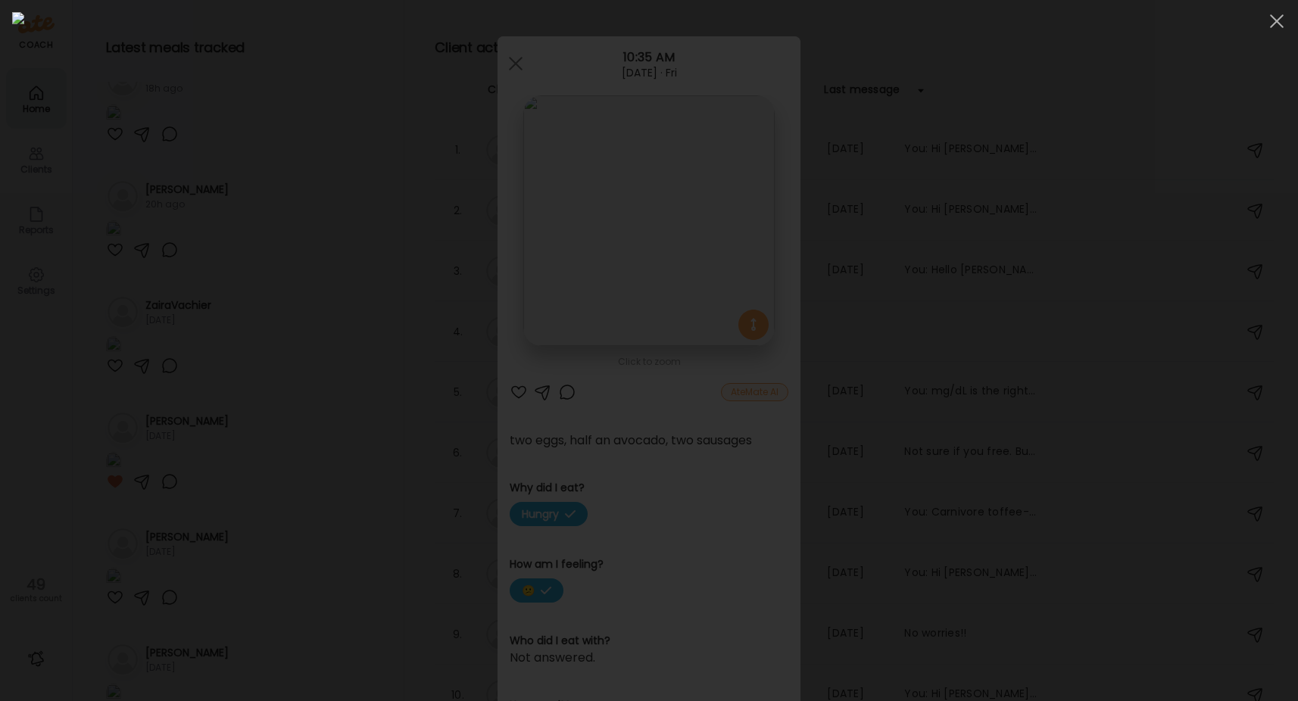
click at [237, 231] on div at bounding box center [648, 350] width 1273 height 677
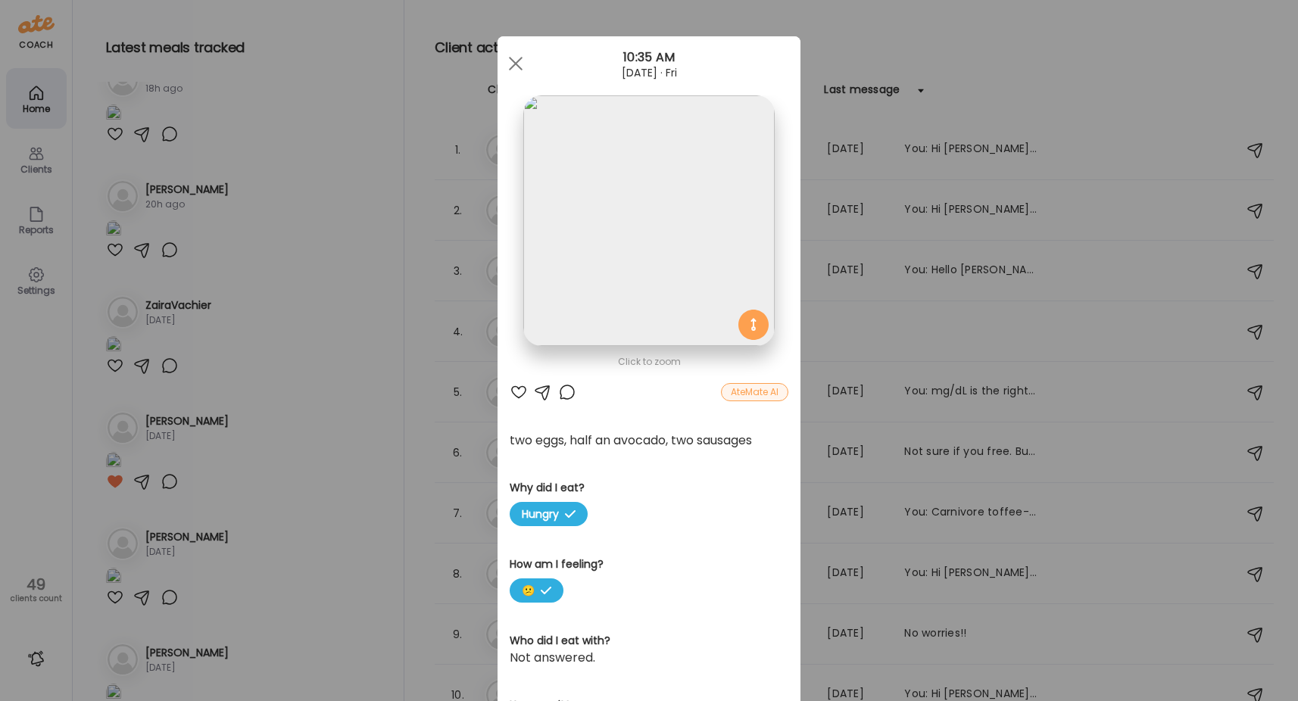
click at [237, 231] on div "Ate Coach Dashboard Wahoo! It’s official Take a moment to set up your Coach Pro…" at bounding box center [649, 350] width 1298 height 701
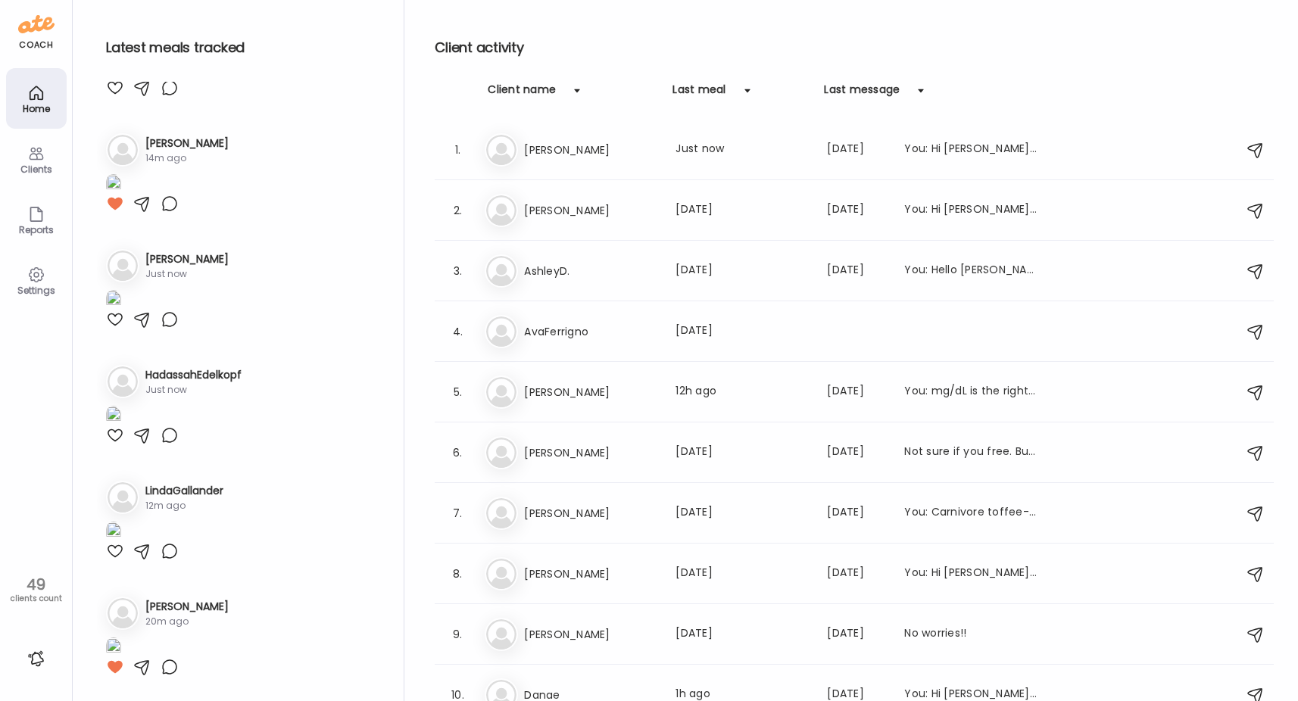
scroll to position [0, 0]
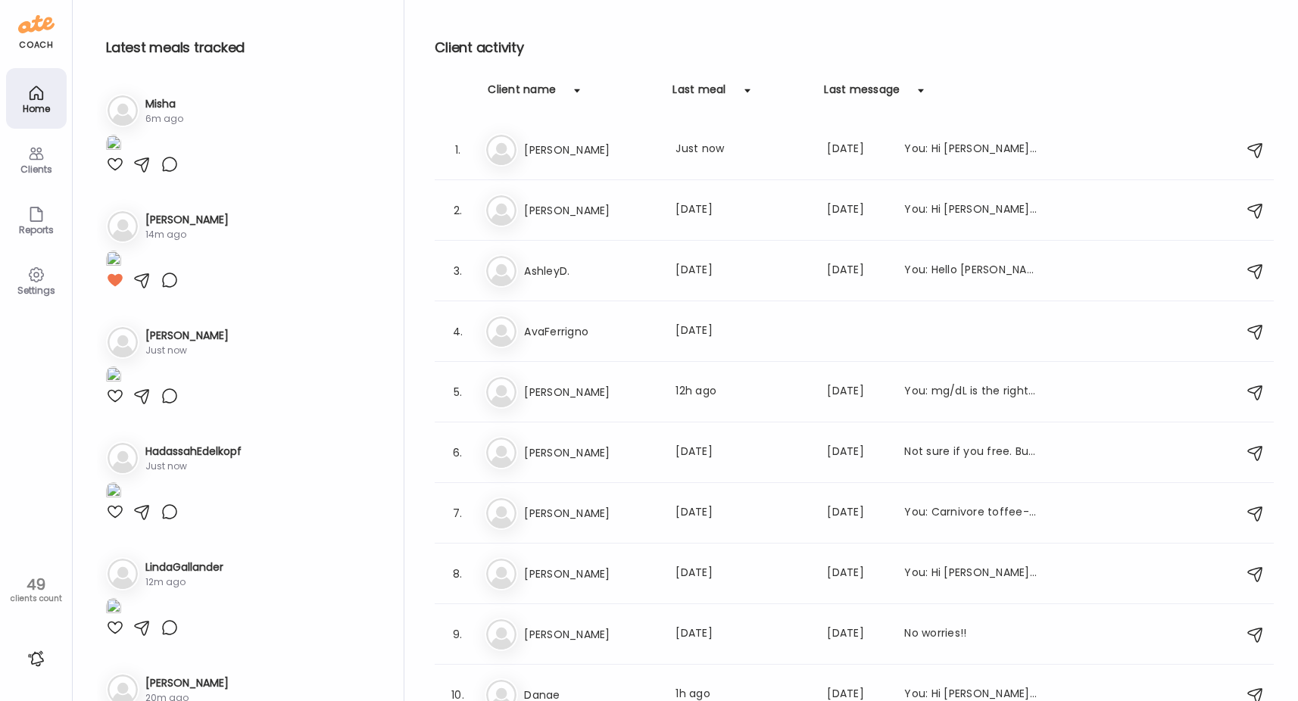
click at [121, 155] on img at bounding box center [113, 145] width 15 height 20
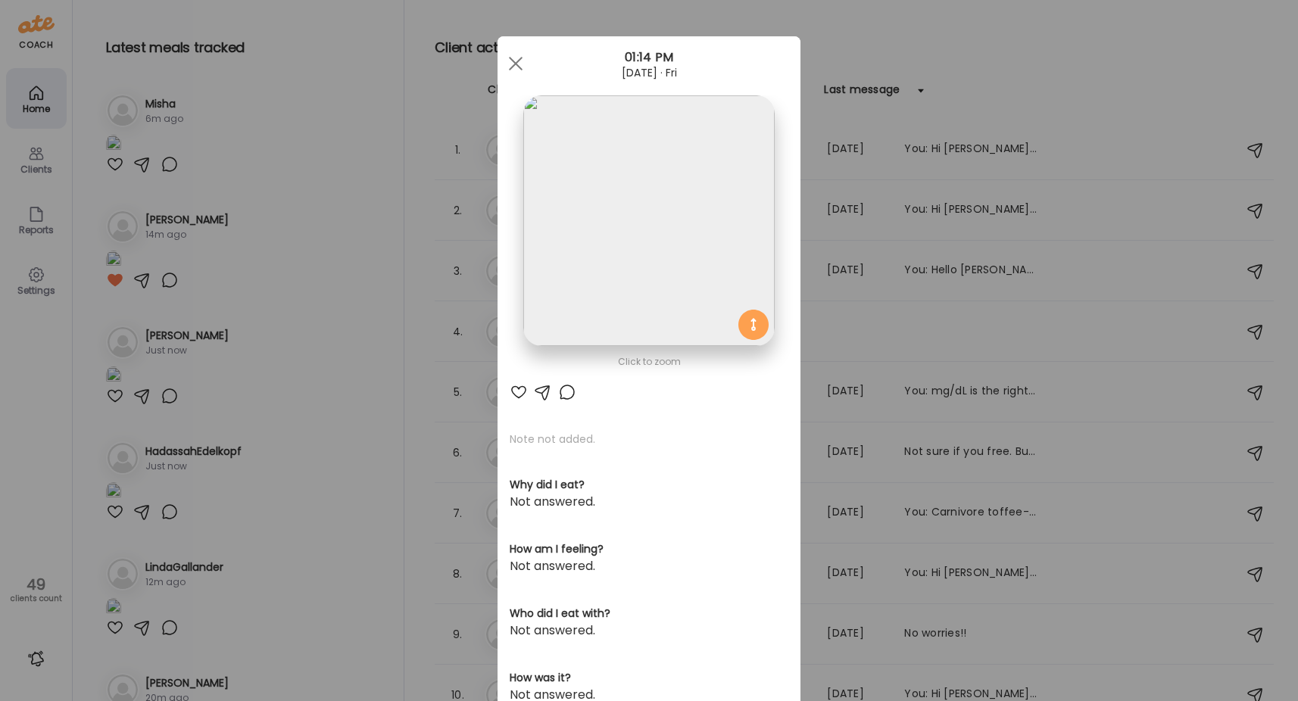
click at [560, 393] on div at bounding box center [567, 392] width 18 height 18
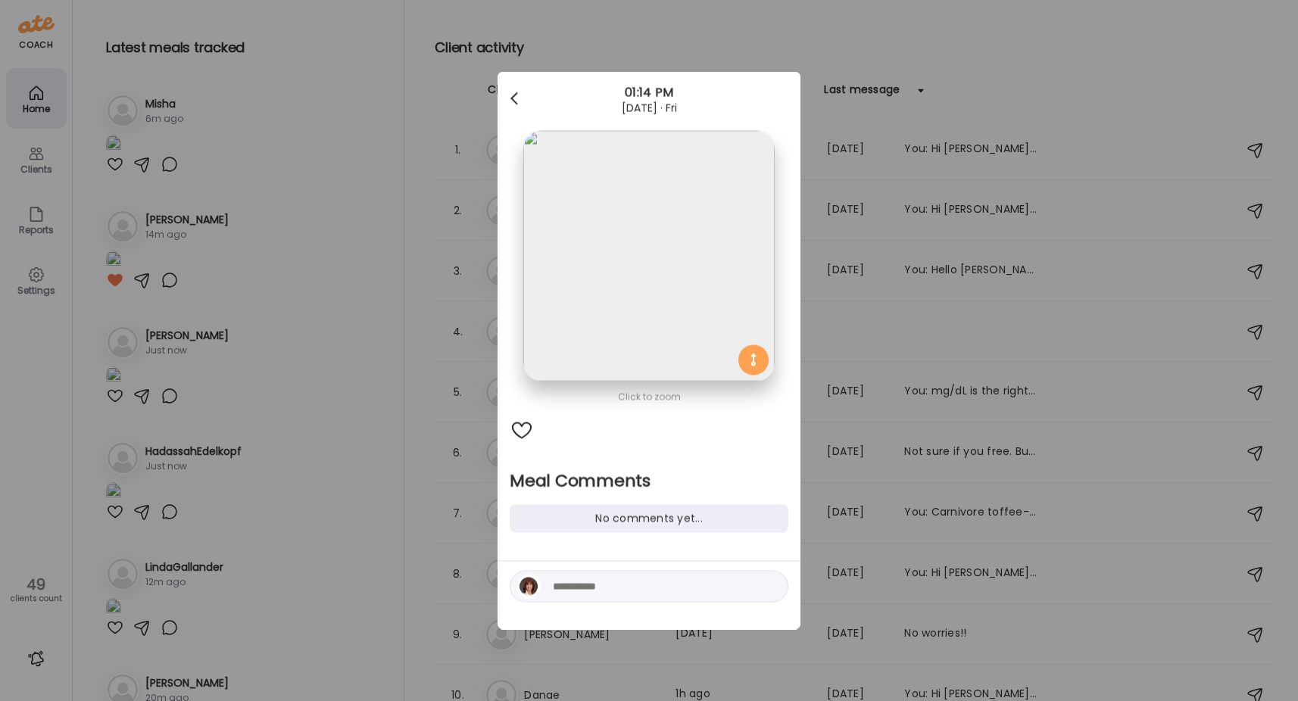
click at [509, 101] on div at bounding box center [515, 99] width 30 height 30
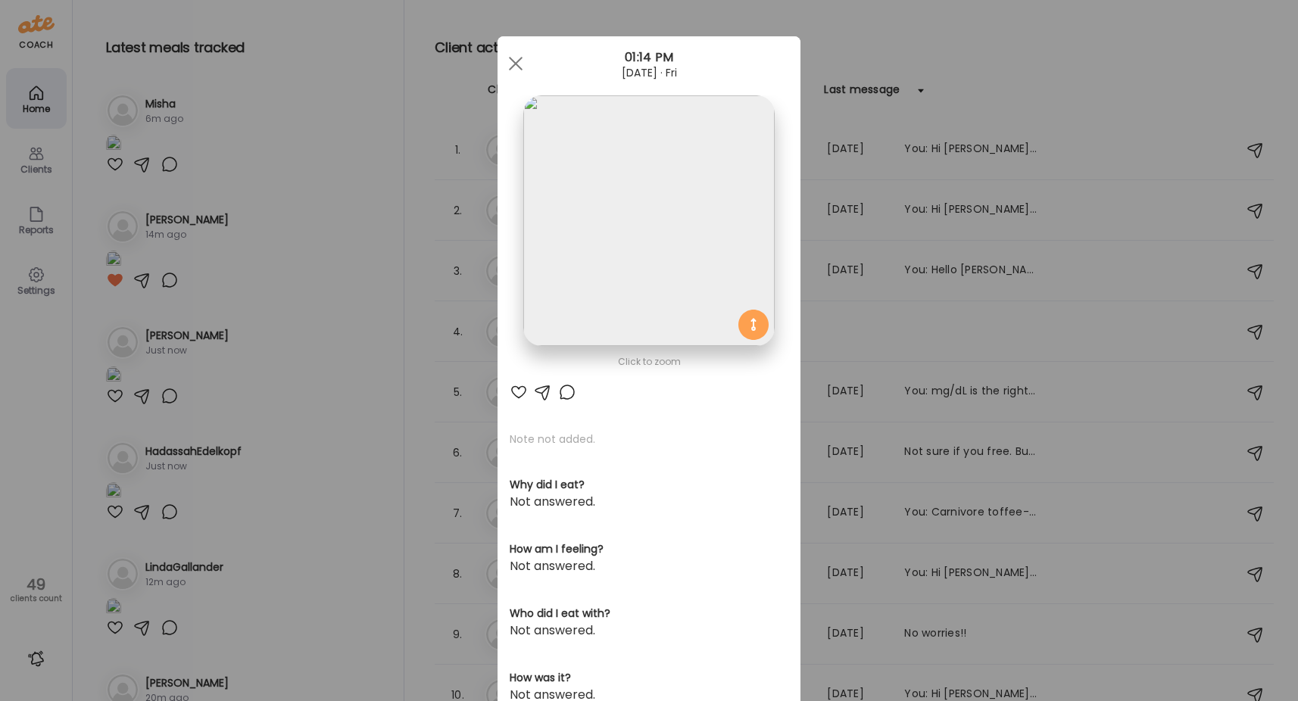
click at [653, 266] on img at bounding box center [648, 220] width 251 height 251
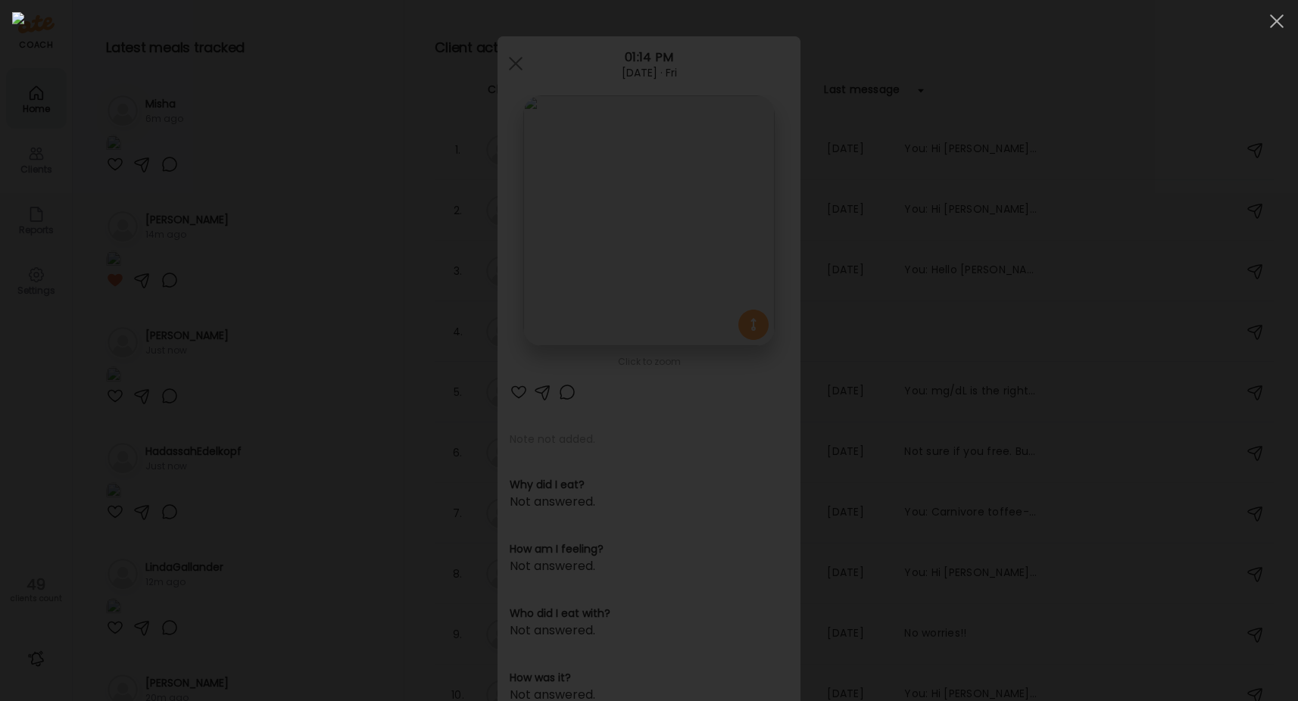
click at [1009, 321] on div at bounding box center [648, 350] width 1273 height 677
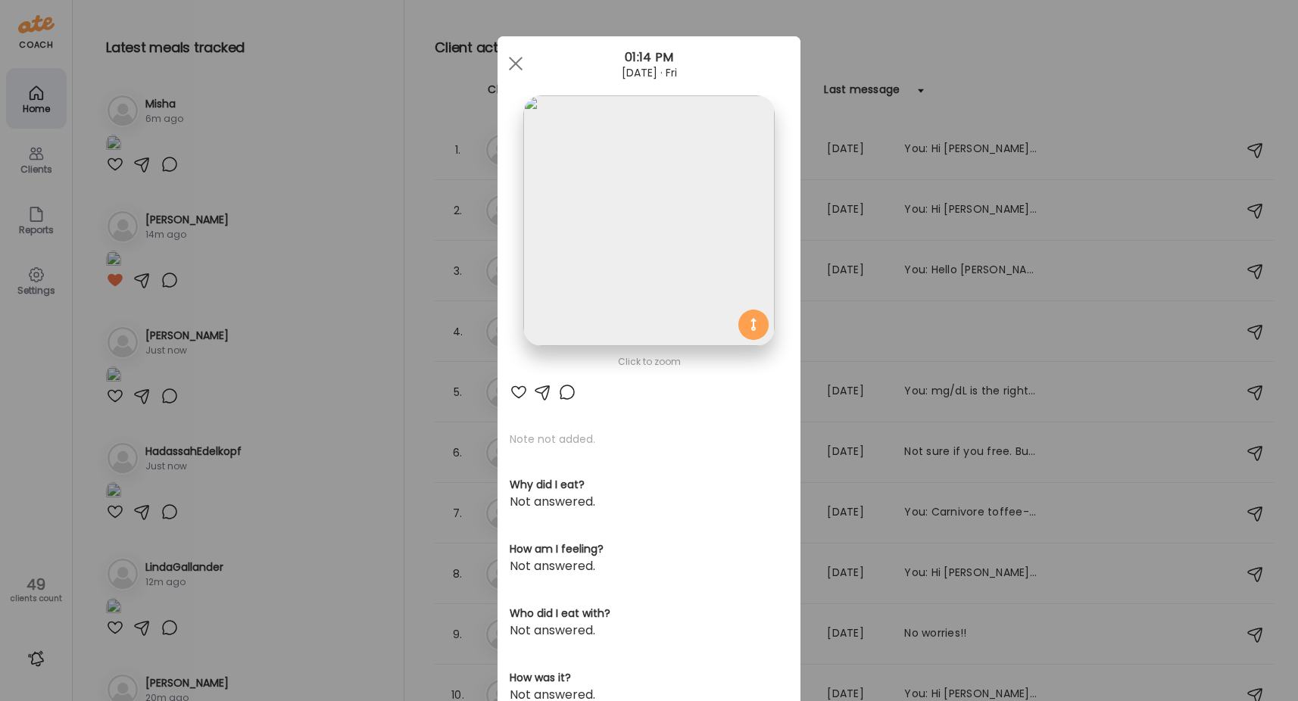
click at [565, 392] on div at bounding box center [567, 392] width 18 height 18
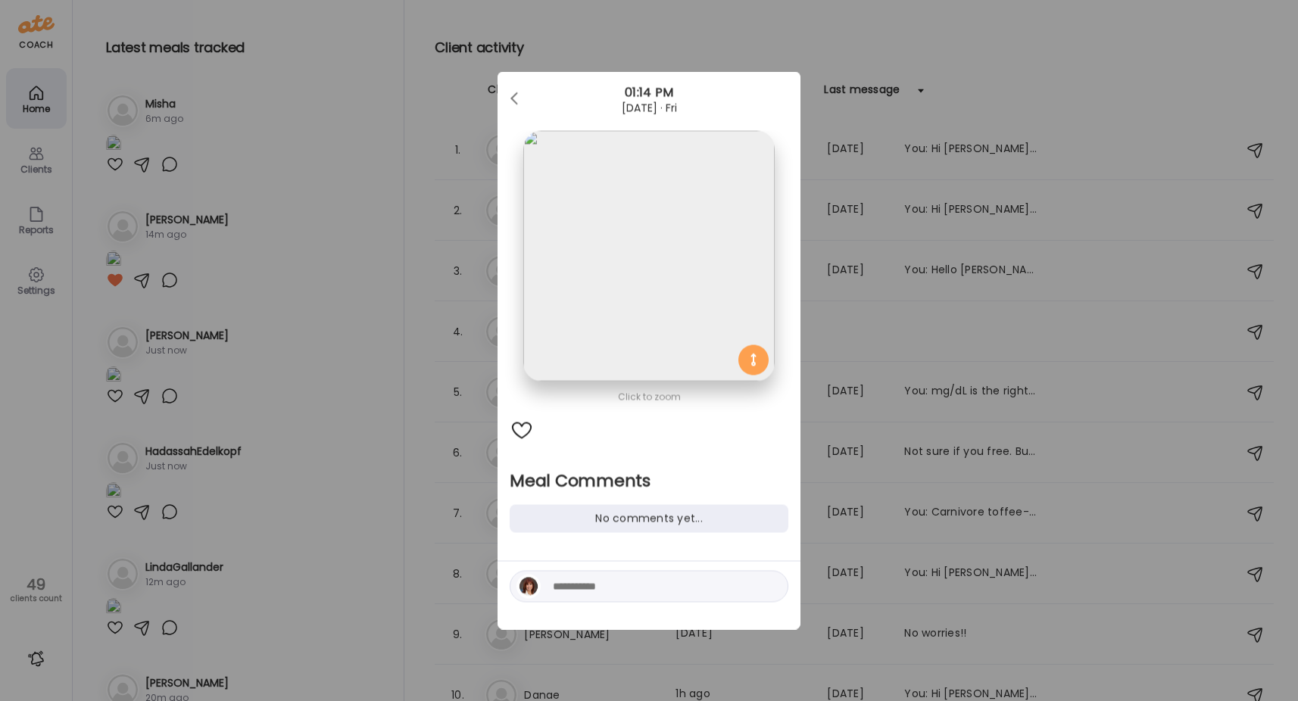
click at [575, 584] on textarea at bounding box center [655, 587] width 204 height 18
type textarea "**********"
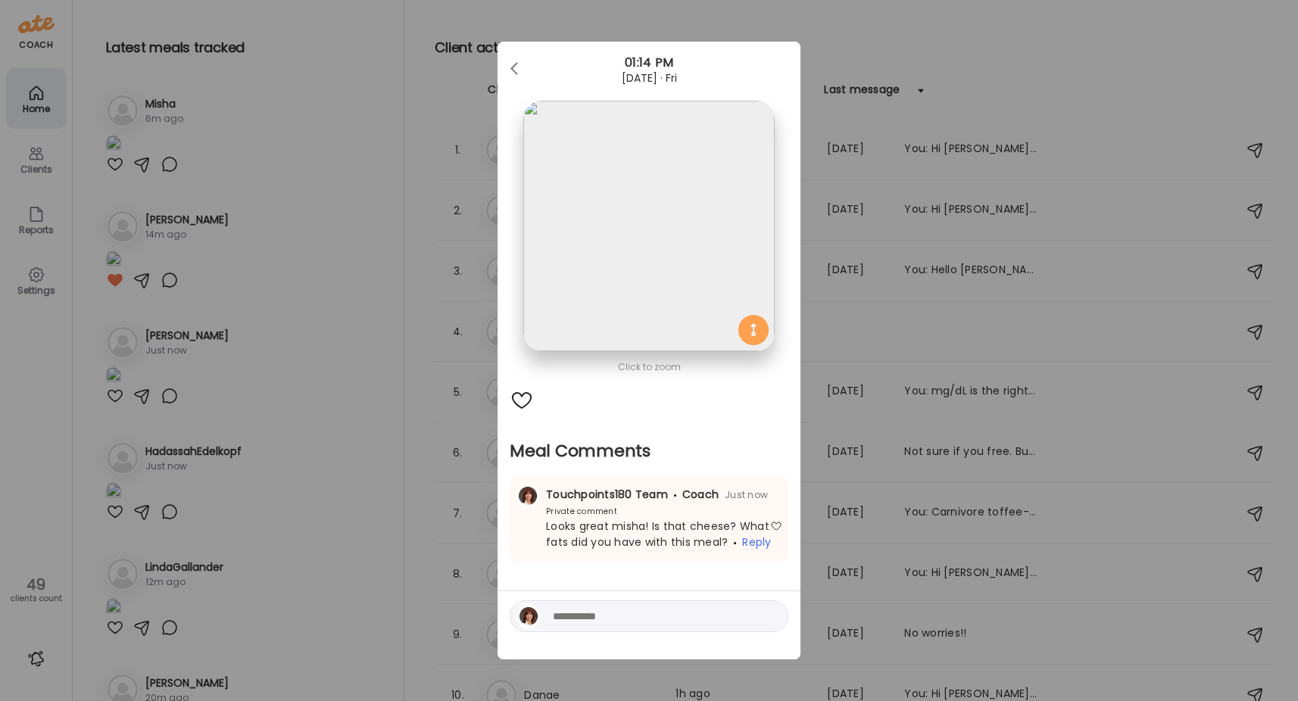
click at [347, 472] on div "Ate Coach Dashboard Wahoo! It’s official Take a moment to set up your Coach Pro…" at bounding box center [649, 350] width 1298 height 701
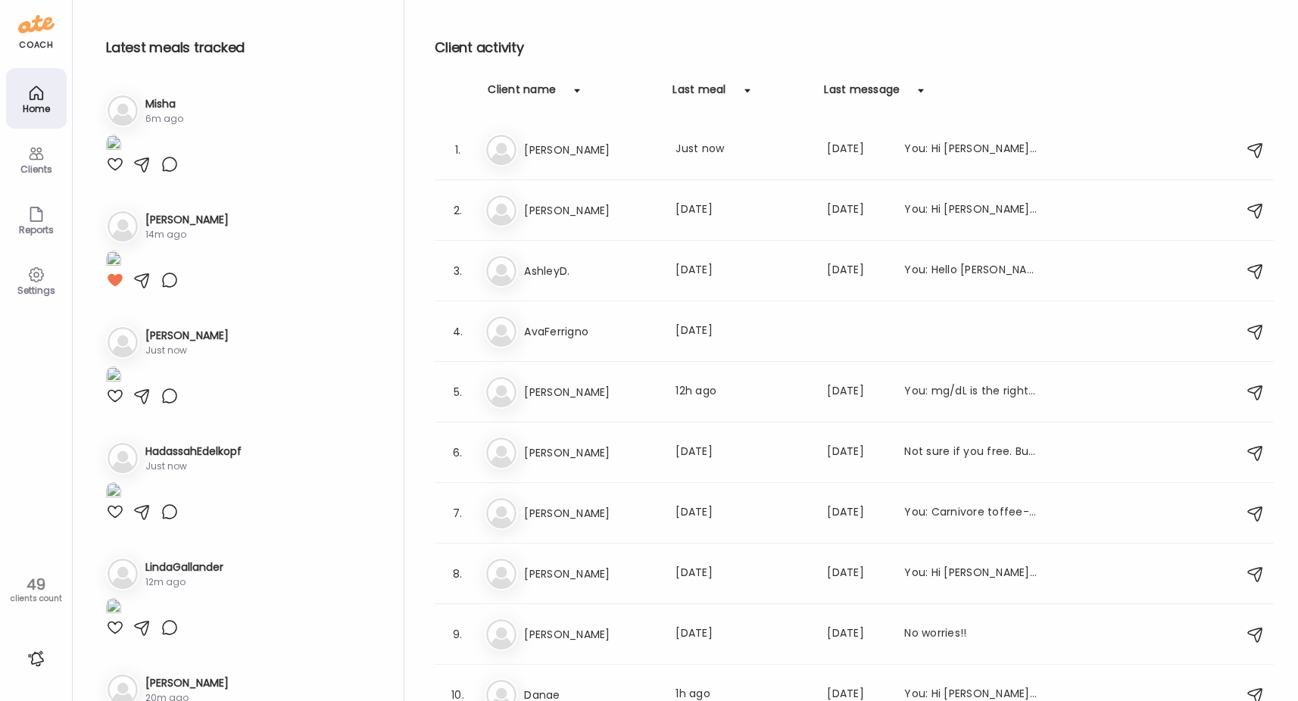
scroll to position [303, 0]
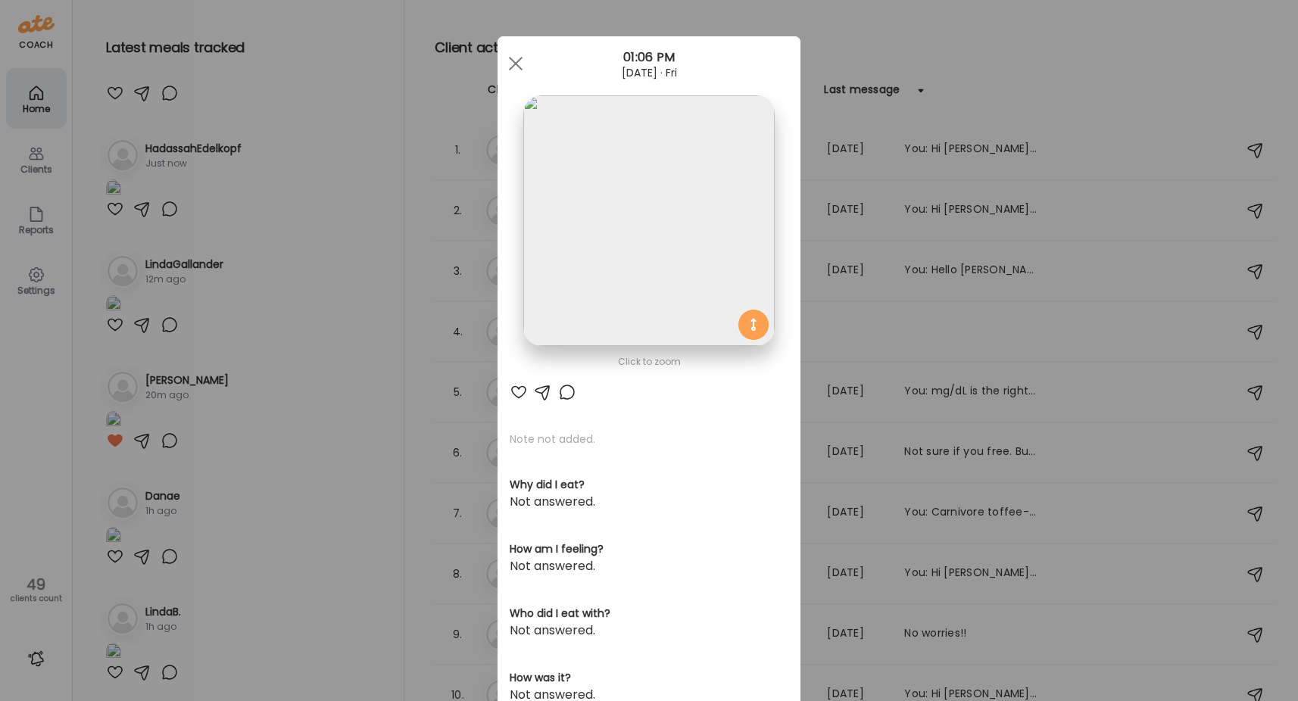
click at [558, 389] on div at bounding box center [567, 392] width 18 height 18
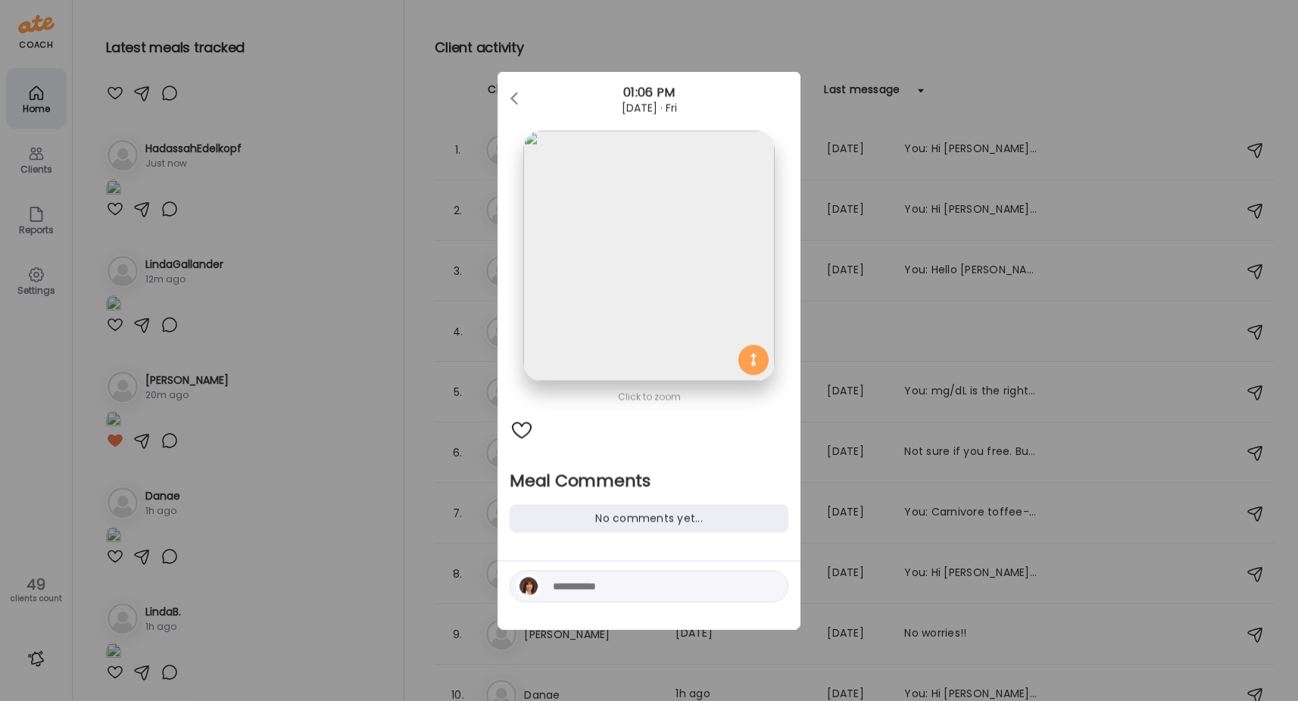
click at [594, 594] on div at bounding box center [648, 587] width 279 height 32
click at [606, 578] on textarea at bounding box center [655, 587] width 204 height 18
click at [715, 578] on textarea "**********" at bounding box center [655, 577] width 204 height 36
click at [727, 589] on textarea "**********" at bounding box center [655, 577] width 204 height 36
type textarea "**********"
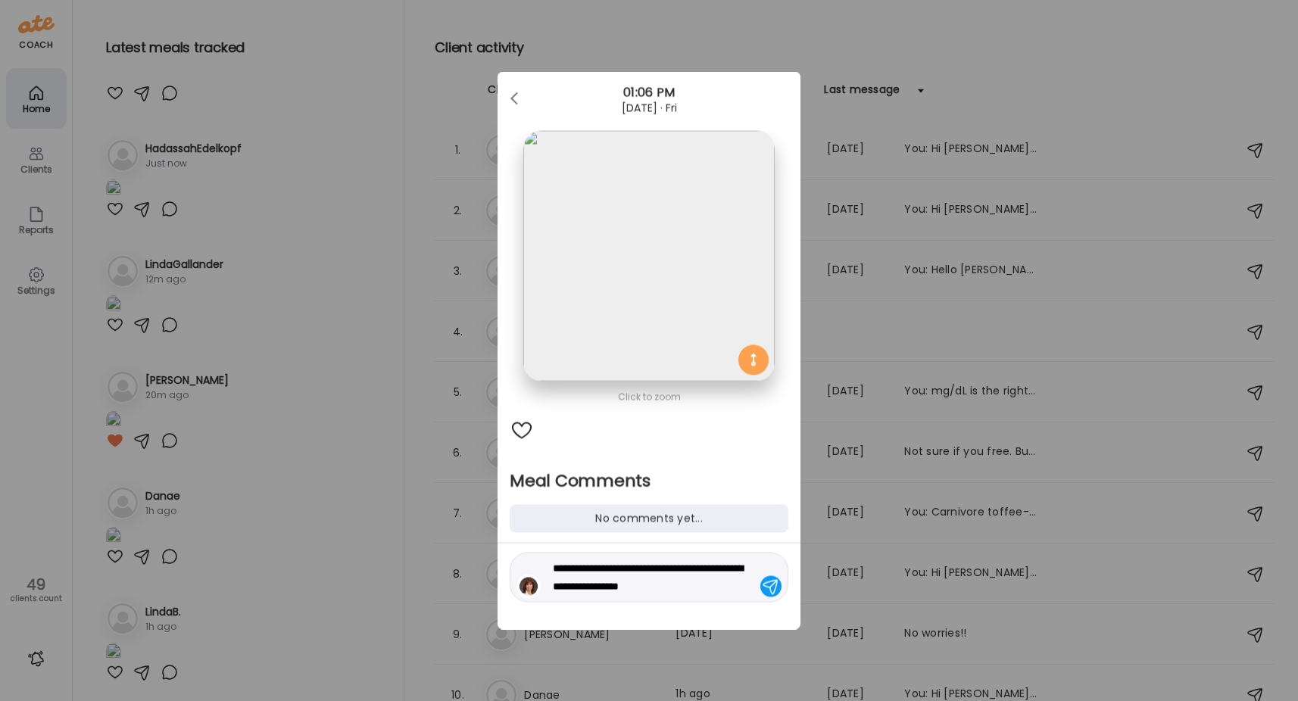
click at [773, 590] on div at bounding box center [770, 586] width 21 height 21
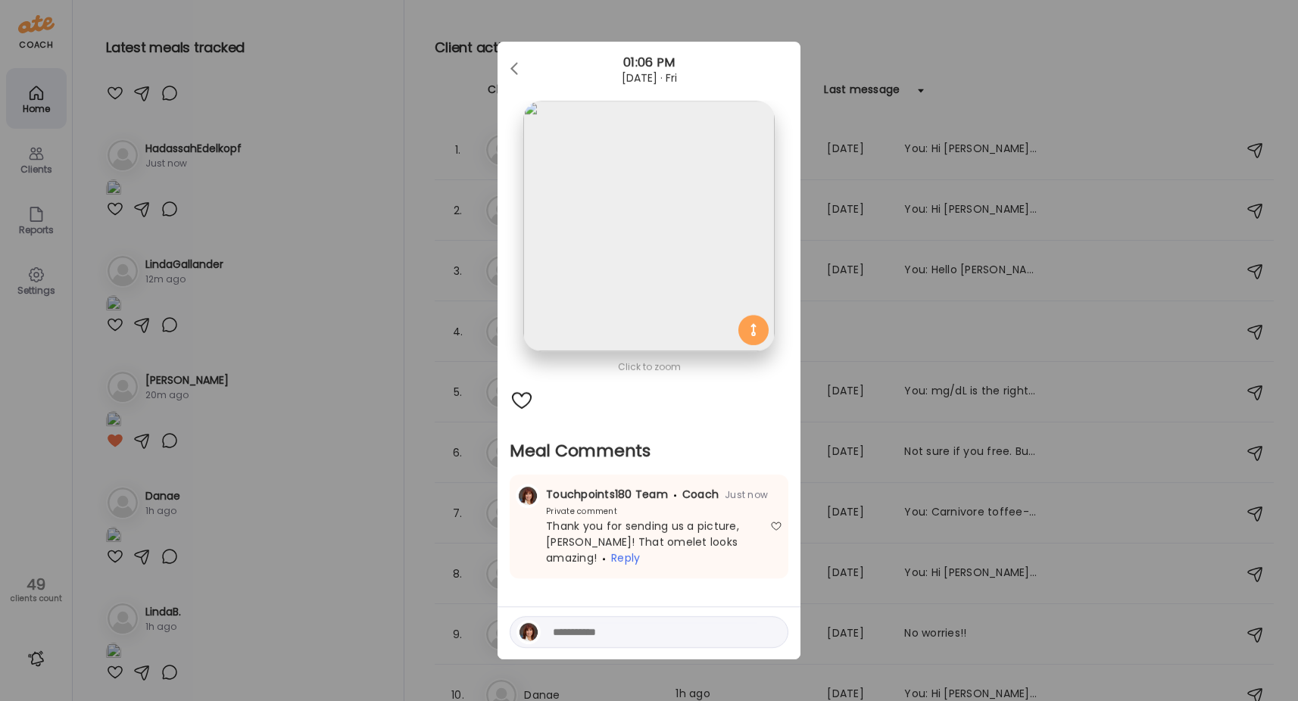
click at [343, 471] on div "Ate Coach Dashboard Wahoo! It’s official Take a moment to set up your Coach Pro…" at bounding box center [649, 350] width 1298 height 701
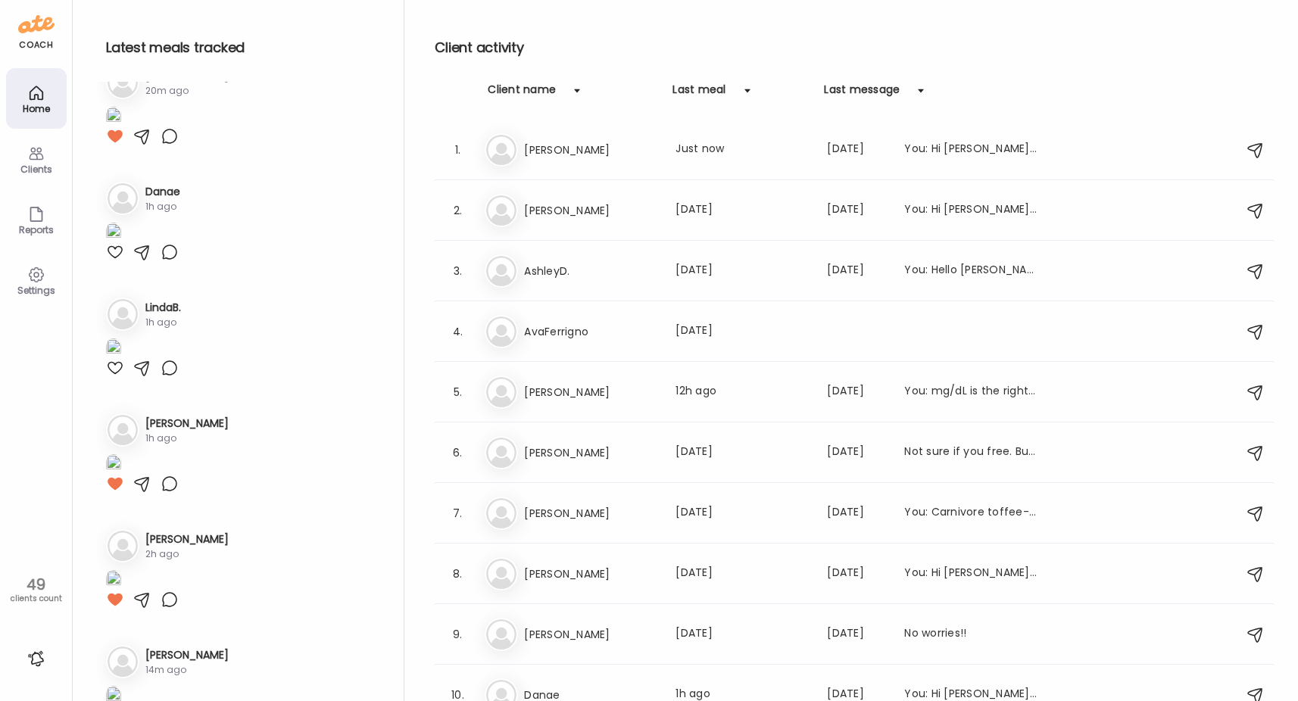
scroll to position [379, 0]
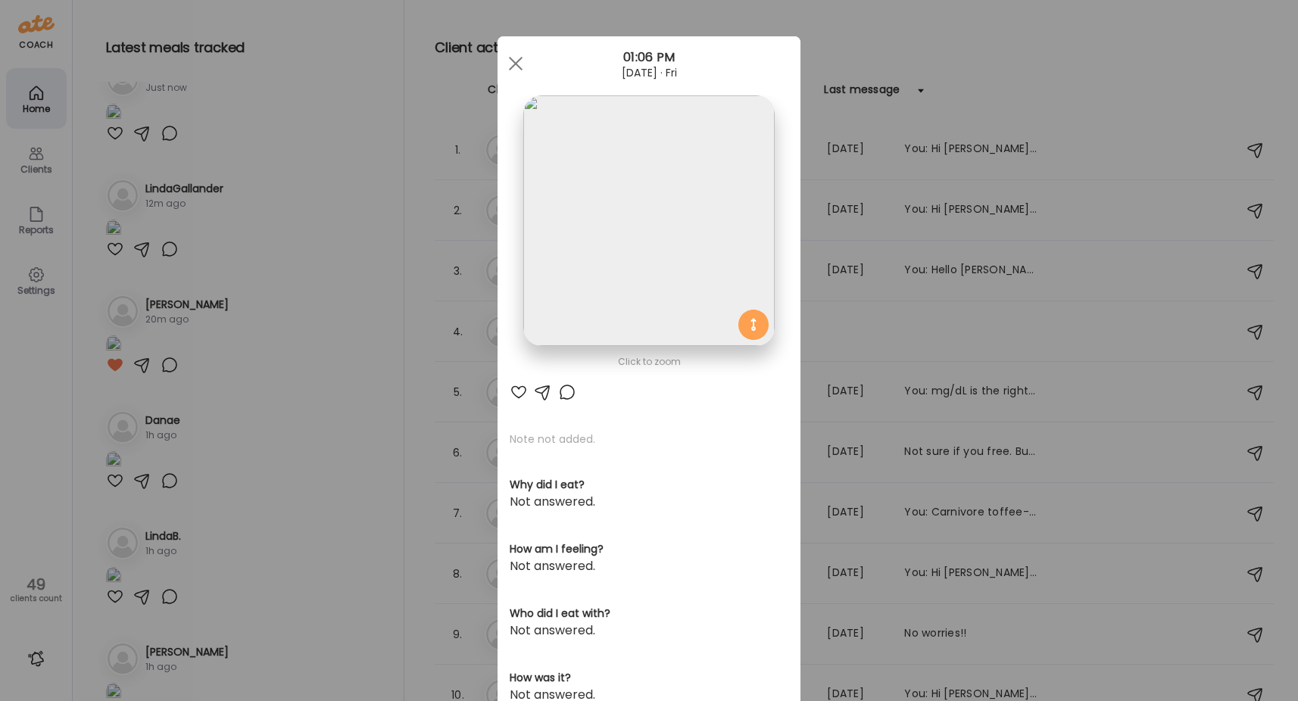
click at [561, 397] on div at bounding box center [567, 392] width 18 height 18
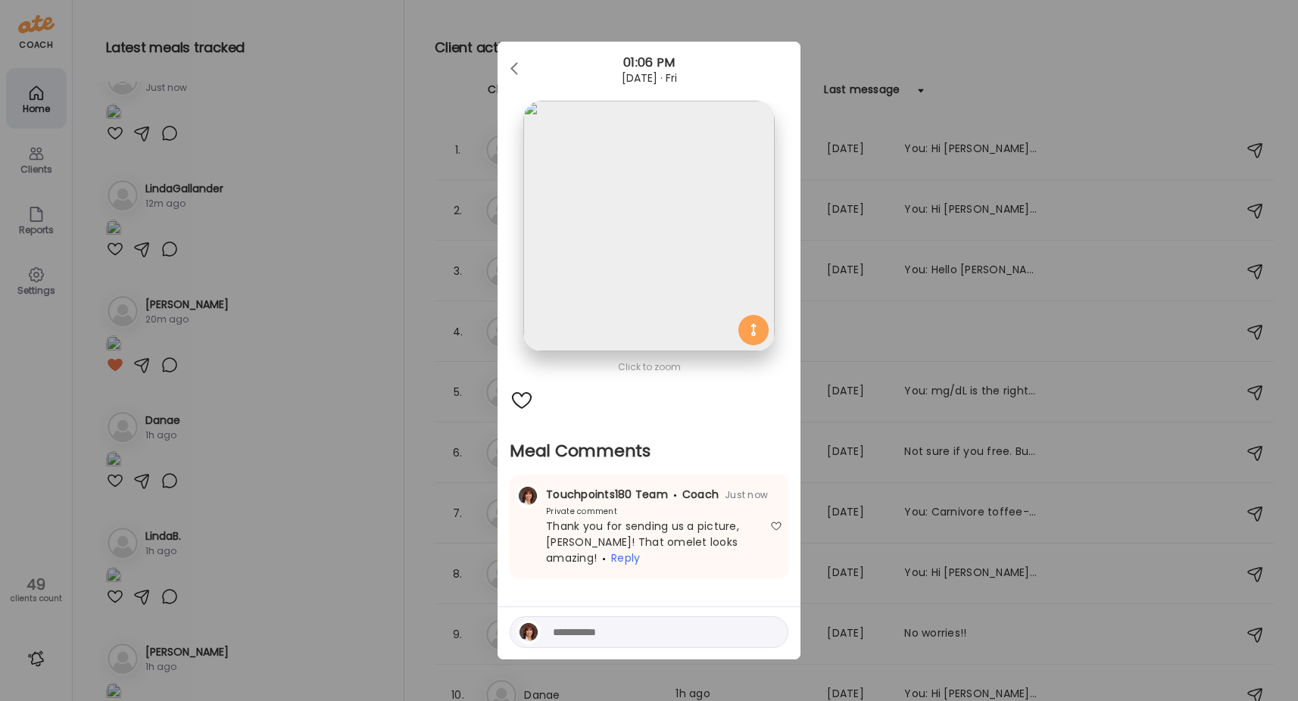
click at [742, 494] on span "Just now" at bounding box center [742, 494] width 49 height 13
drag, startPoint x: 644, startPoint y: 516, endPoint x: 588, endPoint y: 506, distance: 56.9
click at [588, 506] on div "Private comment" at bounding box center [566, 511] width 101 height 11
click at [591, 546] on span "Thank you for sending us a picture, [PERSON_NAME]! That omelet looks amazing!" at bounding box center [642, 542] width 193 height 47
click at [739, 503] on div "Touchpoints180 Team Coach Just now Private comment Thank you for sending us a p…" at bounding box center [648, 527] width 279 height 104
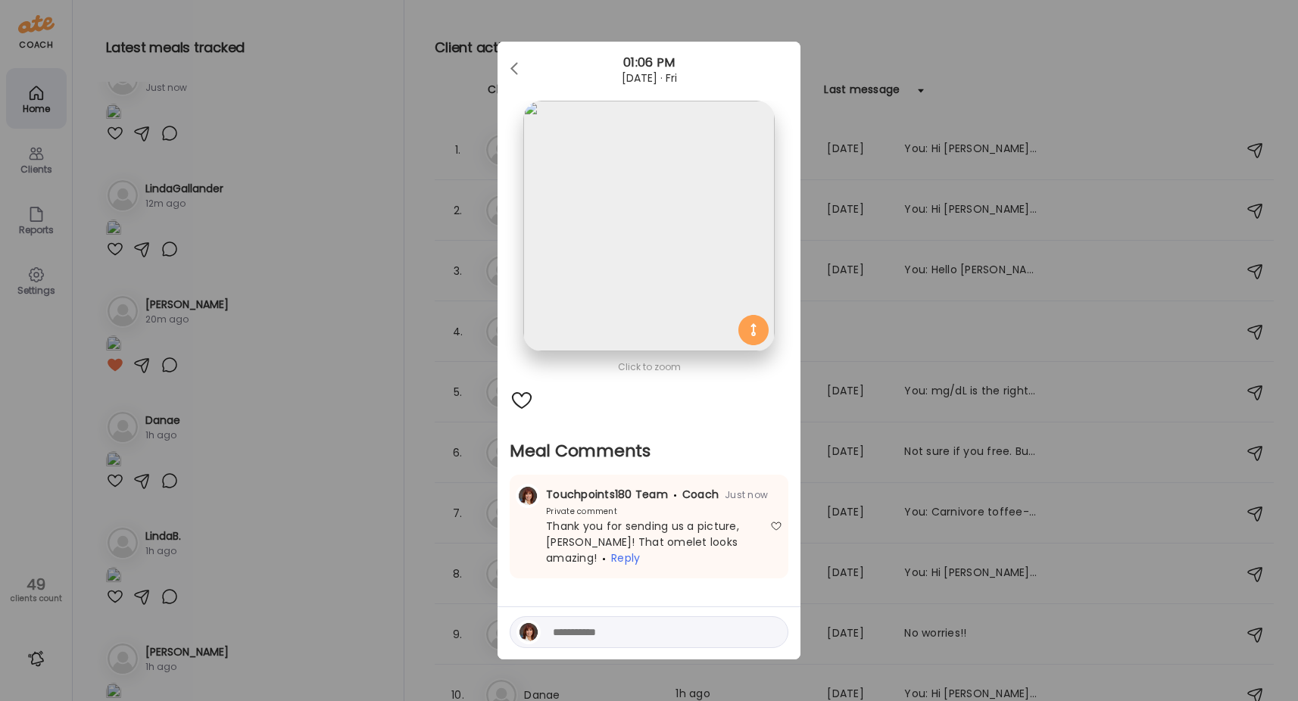
drag, startPoint x: 715, startPoint y: 500, endPoint x: 608, endPoint y: 520, distance: 109.3
click at [608, 520] on span "Thank you for sending us a picture, [PERSON_NAME]! That omelet looks amazing!" at bounding box center [642, 542] width 193 height 47
drag, startPoint x: 593, startPoint y: 519, endPoint x: 378, endPoint y: 389, distance: 251.6
click at [378, 389] on div "Ate Coach Dashboard Wahoo! It’s official Take a moment to set up your Coach Pro…" at bounding box center [649, 350] width 1298 height 701
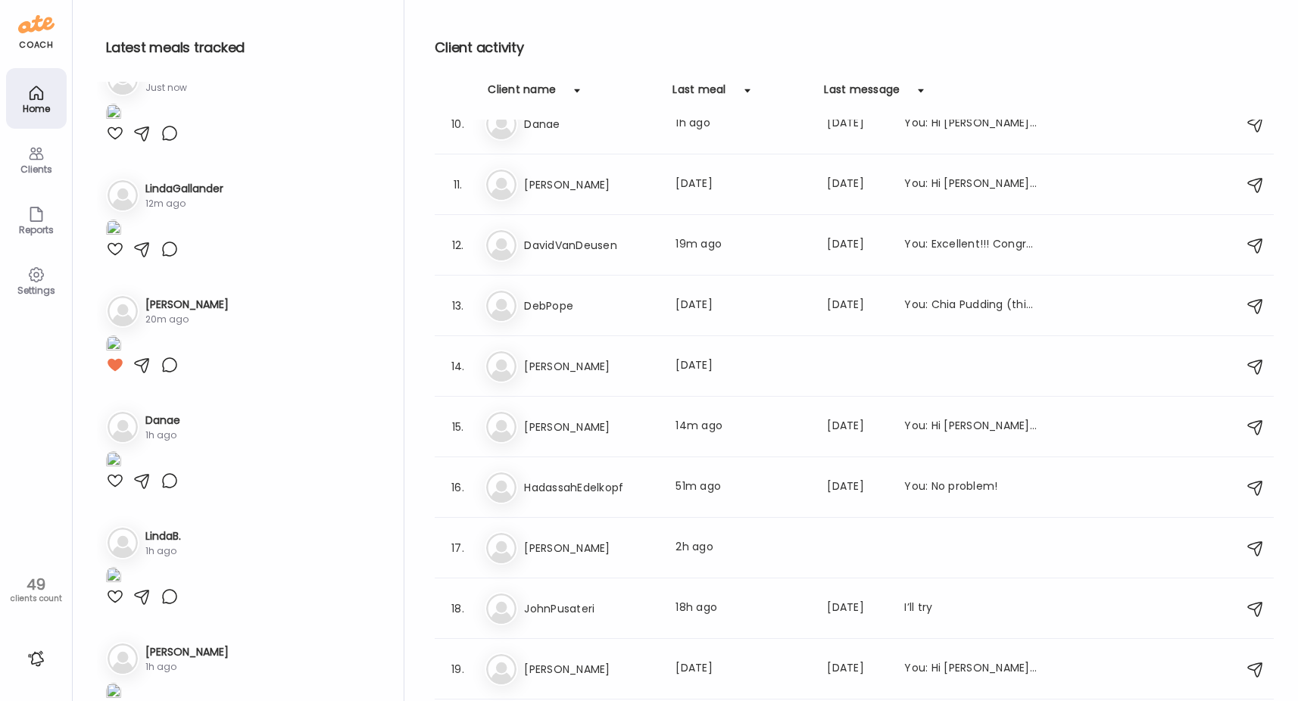
scroll to position [606, 0]
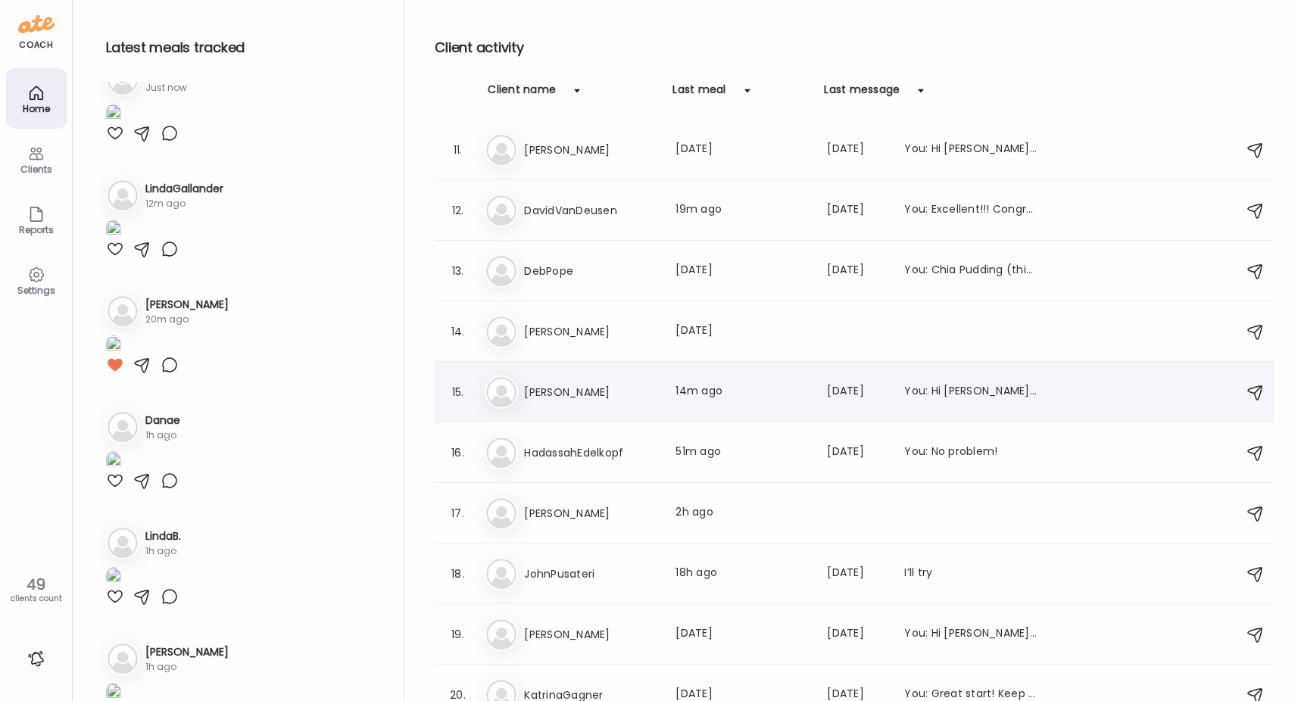
click at [615, 419] on div "15. [PERSON_NAME] Last meal: 14m ago Last message: [DATE] You: Hi [PERSON_NAME]…" at bounding box center [854, 392] width 839 height 61
click at [599, 398] on h3 "[PERSON_NAME]" at bounding box center [590, 392] width 133 height 18
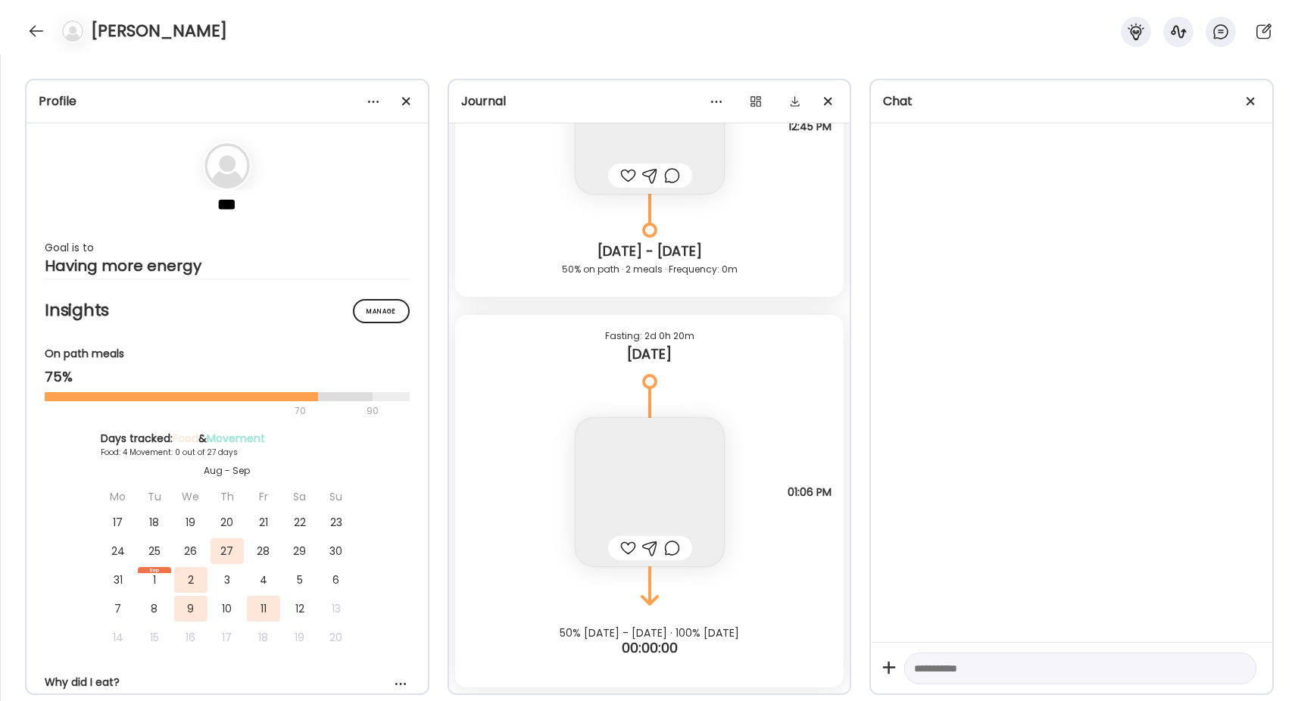
scroll to position [384, 0]
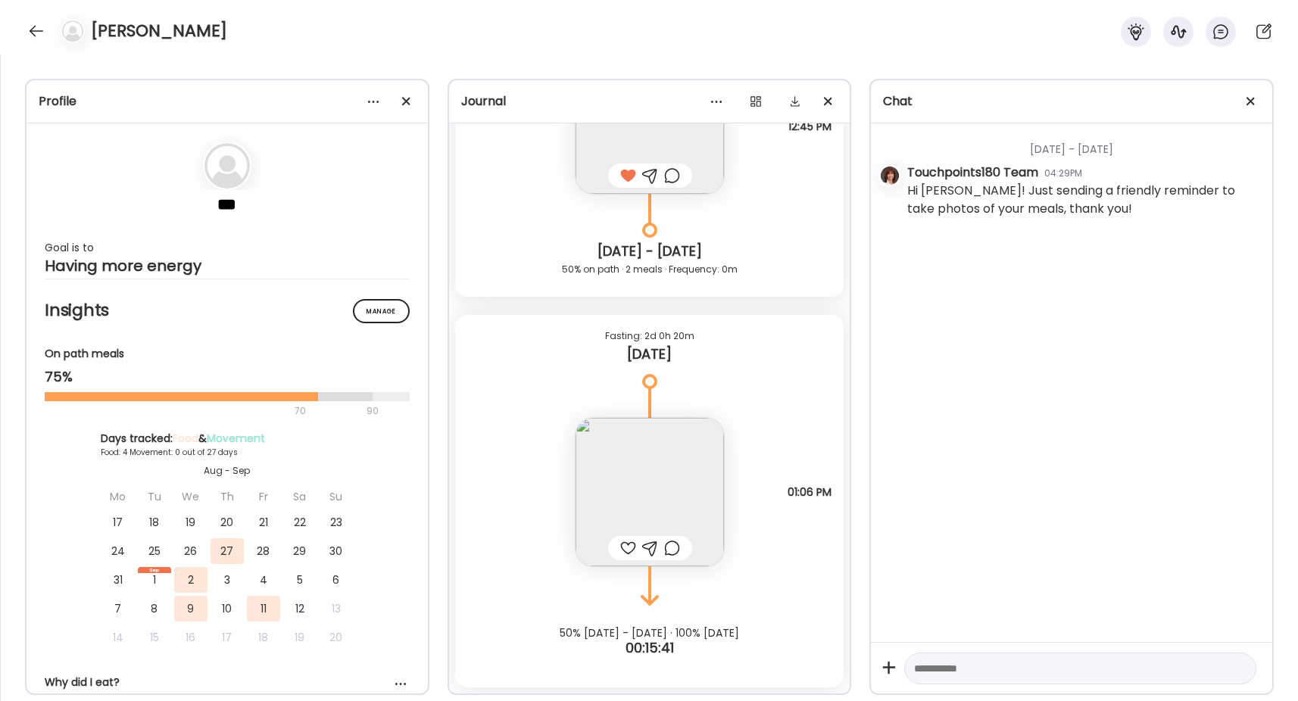
click at [638, 483] on img at bounding box center [649, 492] width 148 height 148
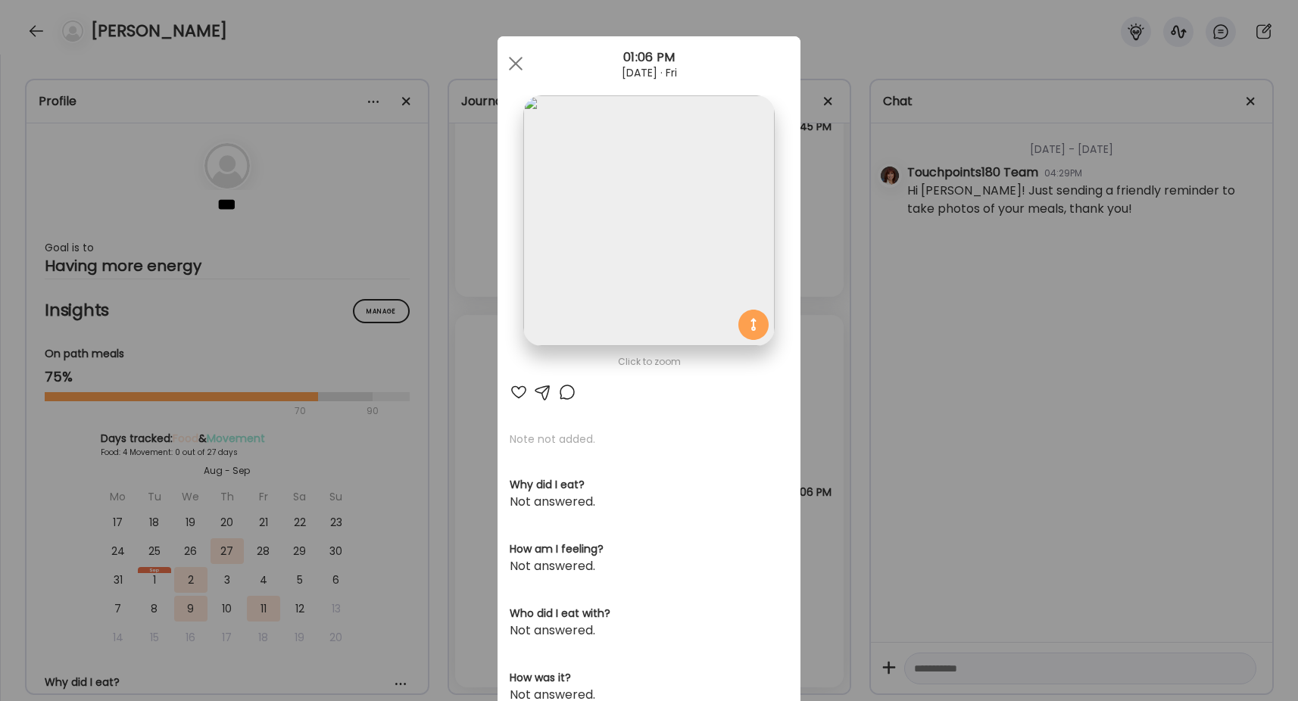
click at [561, 388] on div at bounding box center [567, 392] width 18 height 18
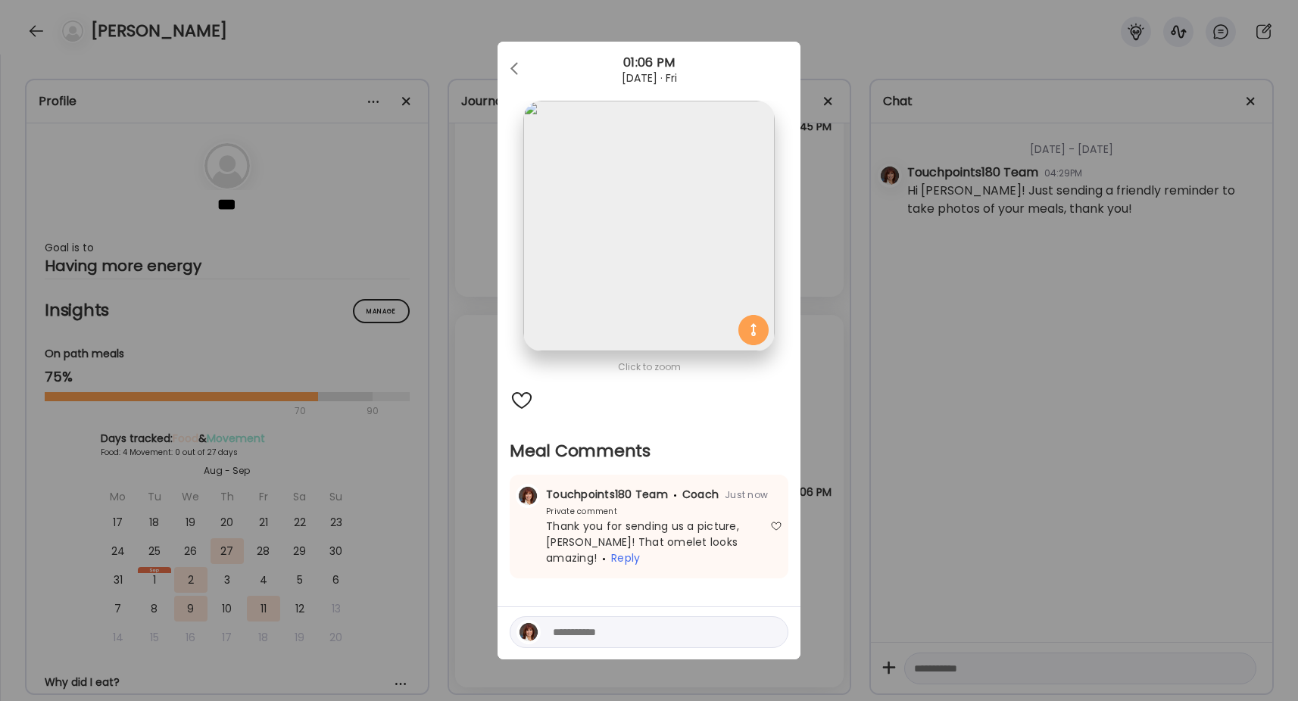
click at [660, 500] on span "Touchpoints180 Team Coach" at bounding box center [632, 494] width 173 height 15
drag, startPoint x: 734, startPoint y: 486, endPoint x: 741, endPoint y: 497, distance: 12.6
click at [741, 497] on span "Just now" at bounding box center [742, 494] width 49 height 13
drag, startPoint x: 741, startPoint y: 497, endPoint x: 490, endPoint y: 371, distance: 281.0
click at [490, 371] on div "Ate Coach Dashboard Wahoo! It’s official Take a moment to set up your Coach Pro…" at bounding box center [649, 350] width 1298 height 701
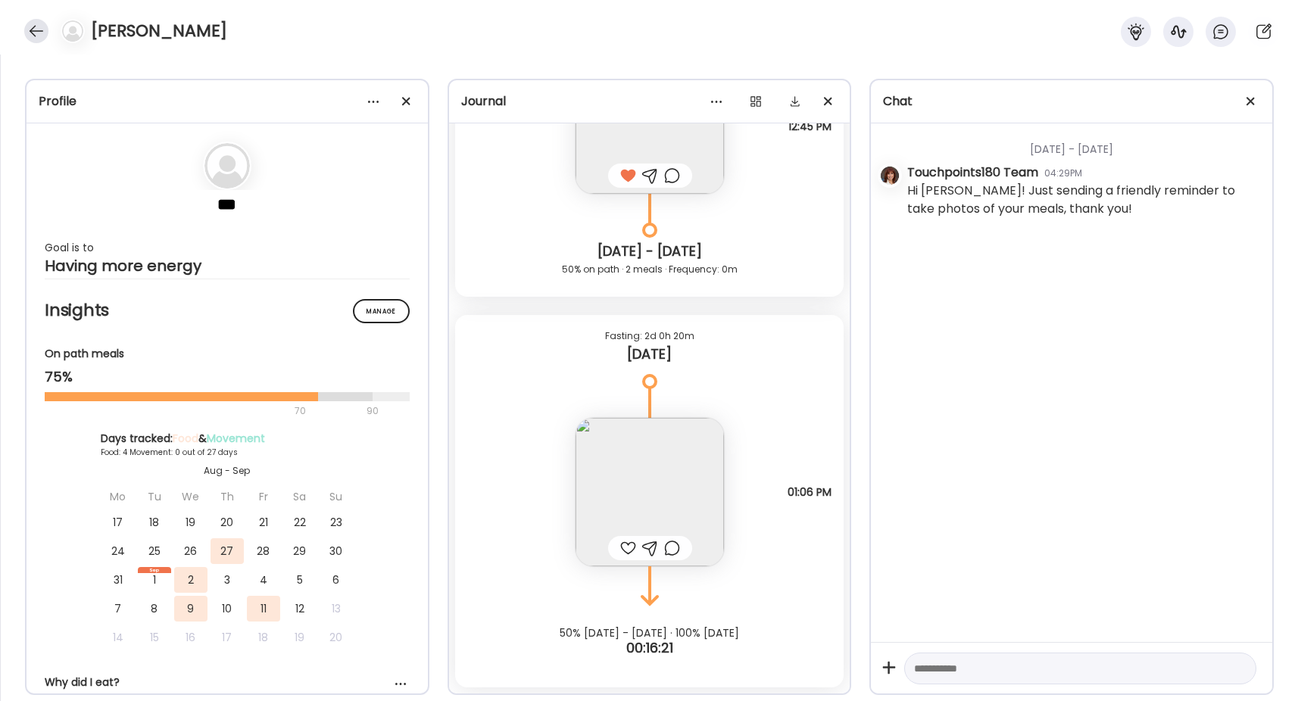
click at [30, 26] on div at bounding box center [36, 31] width 24 height 24
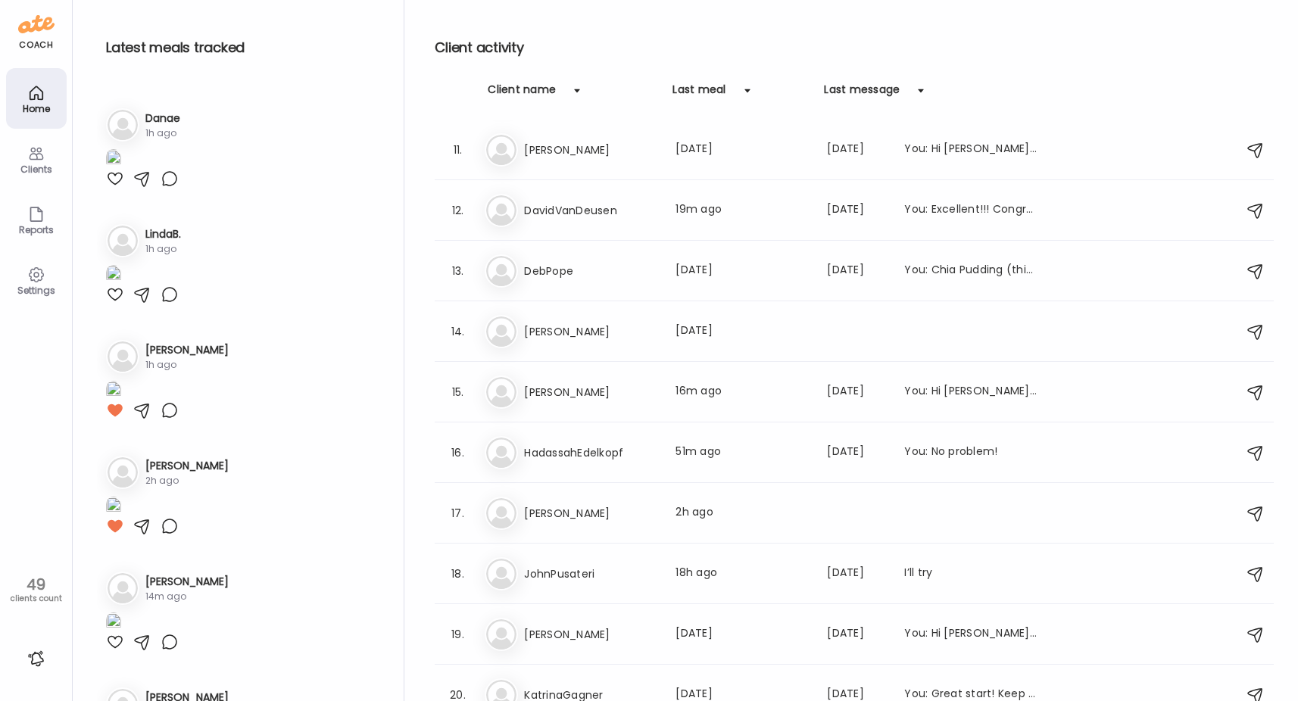
scroll to position [681, 0]
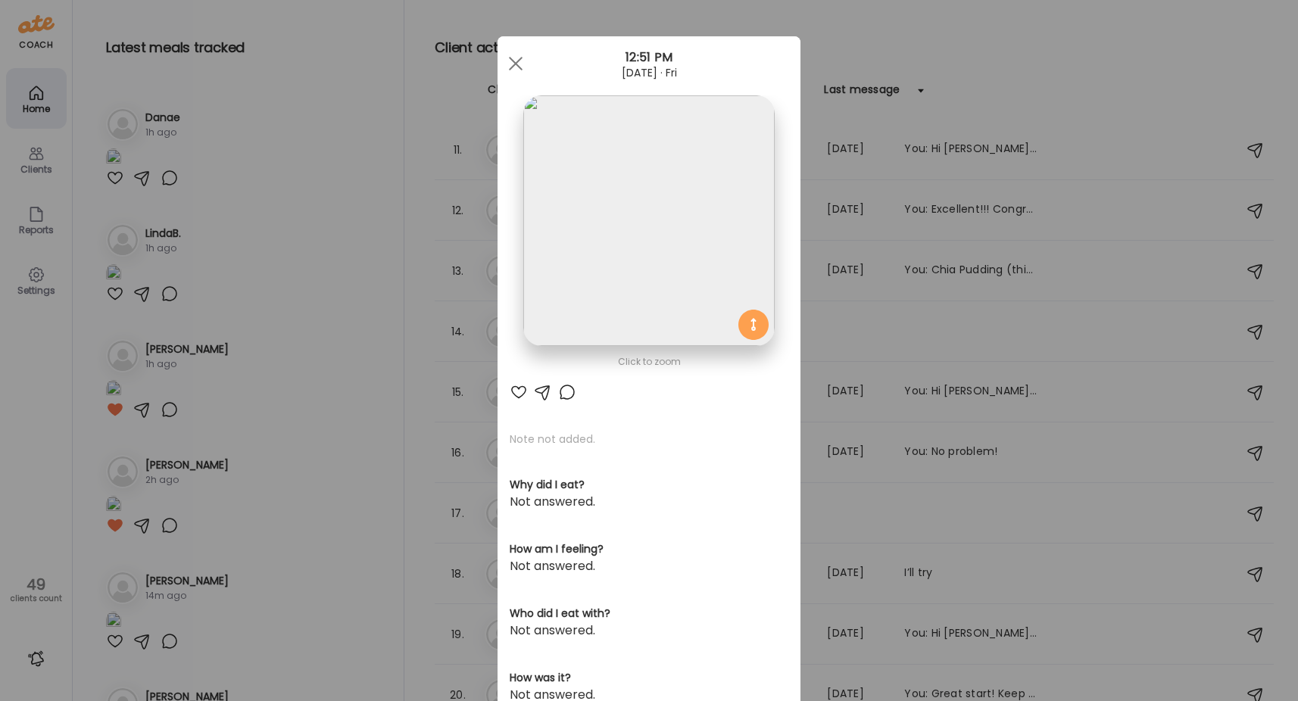
click at [626, 213] on img at bounding box center [648, 220] width 251 height 251
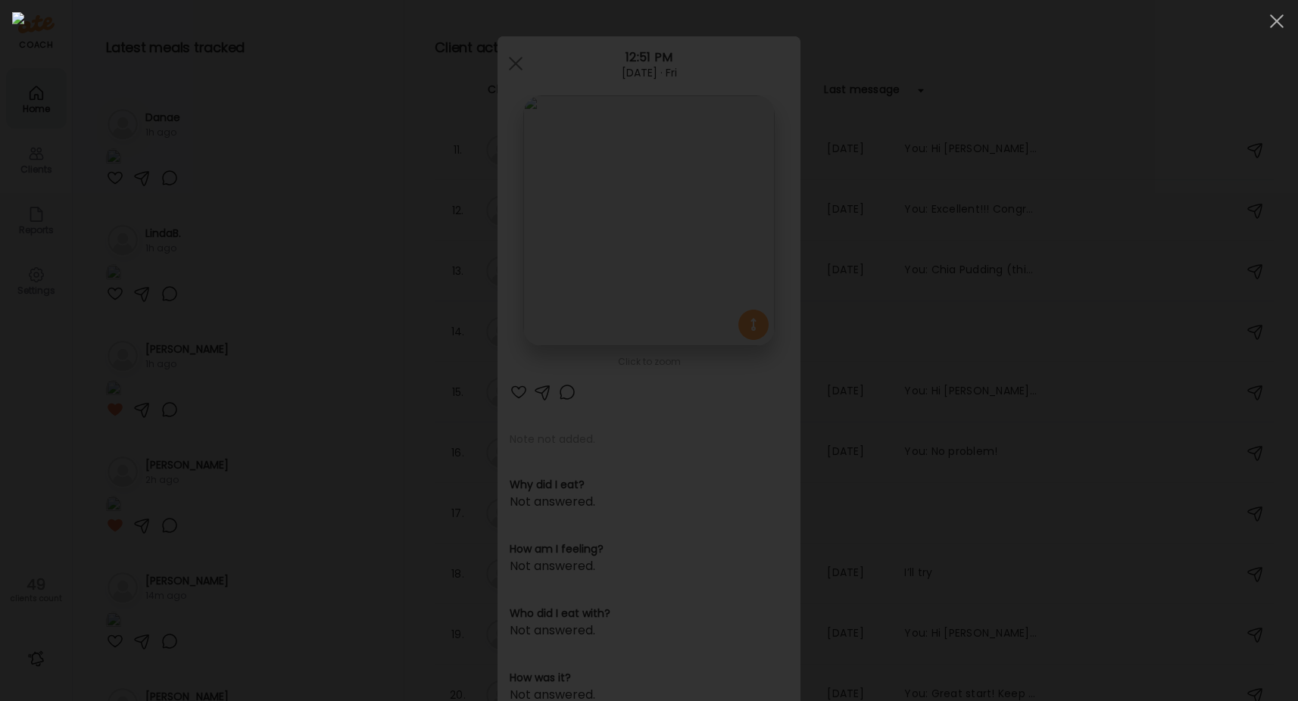
click at [221, 410] on div at bounding box center [648, 350] width 1273 height 677
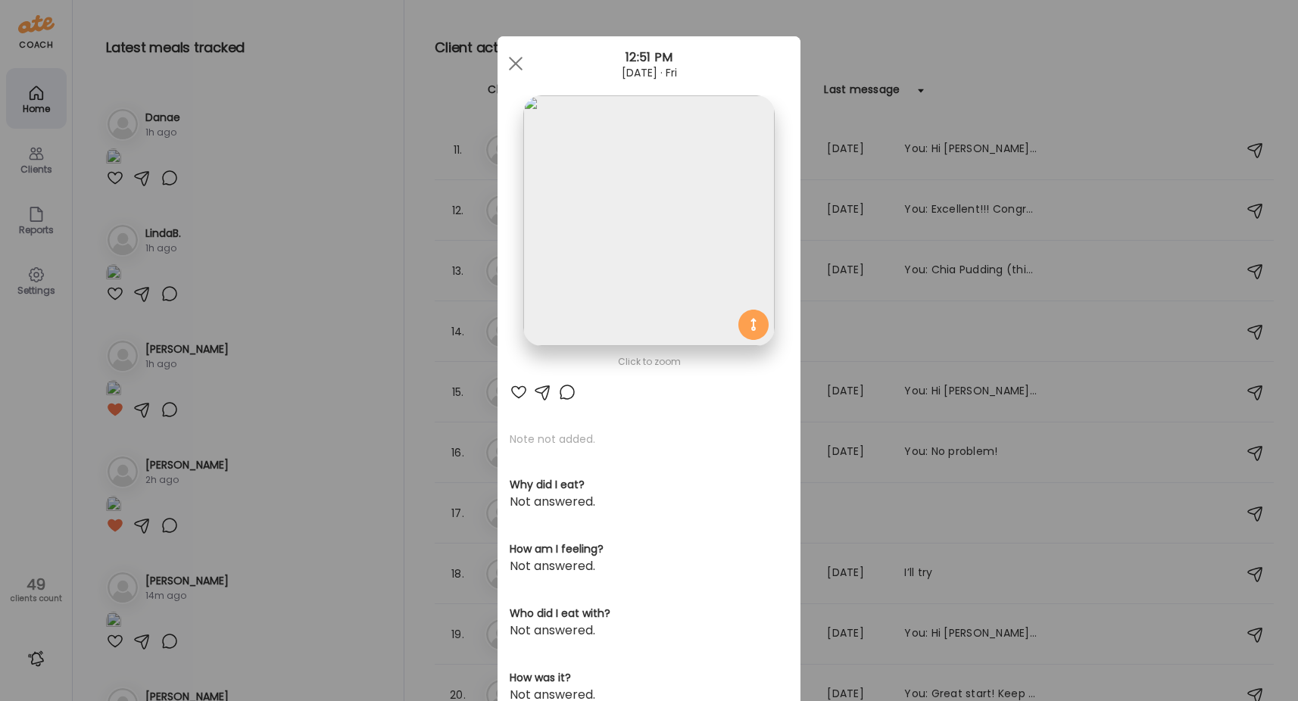
click at [564, 396] on div at bounding box center [567, 392] width 18 height 18
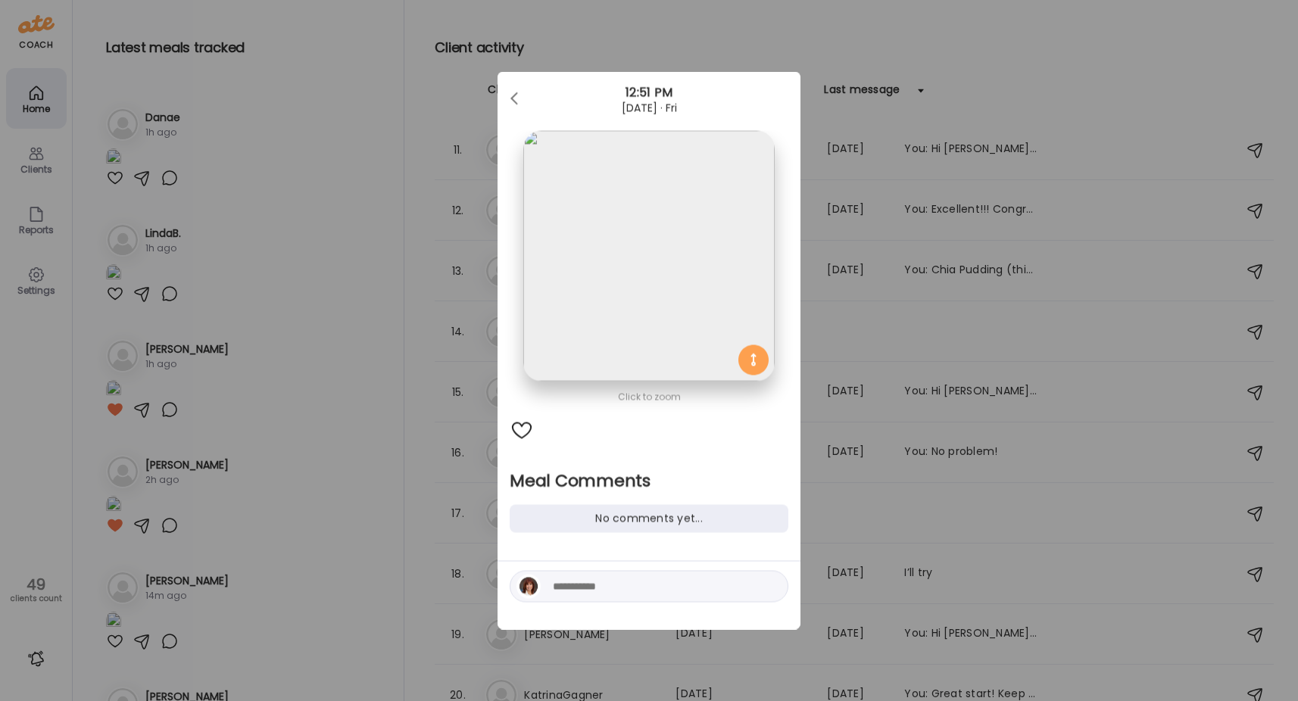
click at [380, 484] on div "Ate Coach Dashboard Wahoo! It’s official Take a moment to set up your Coach Pro…" at bounding box center [649, 350] width 1298 height 701
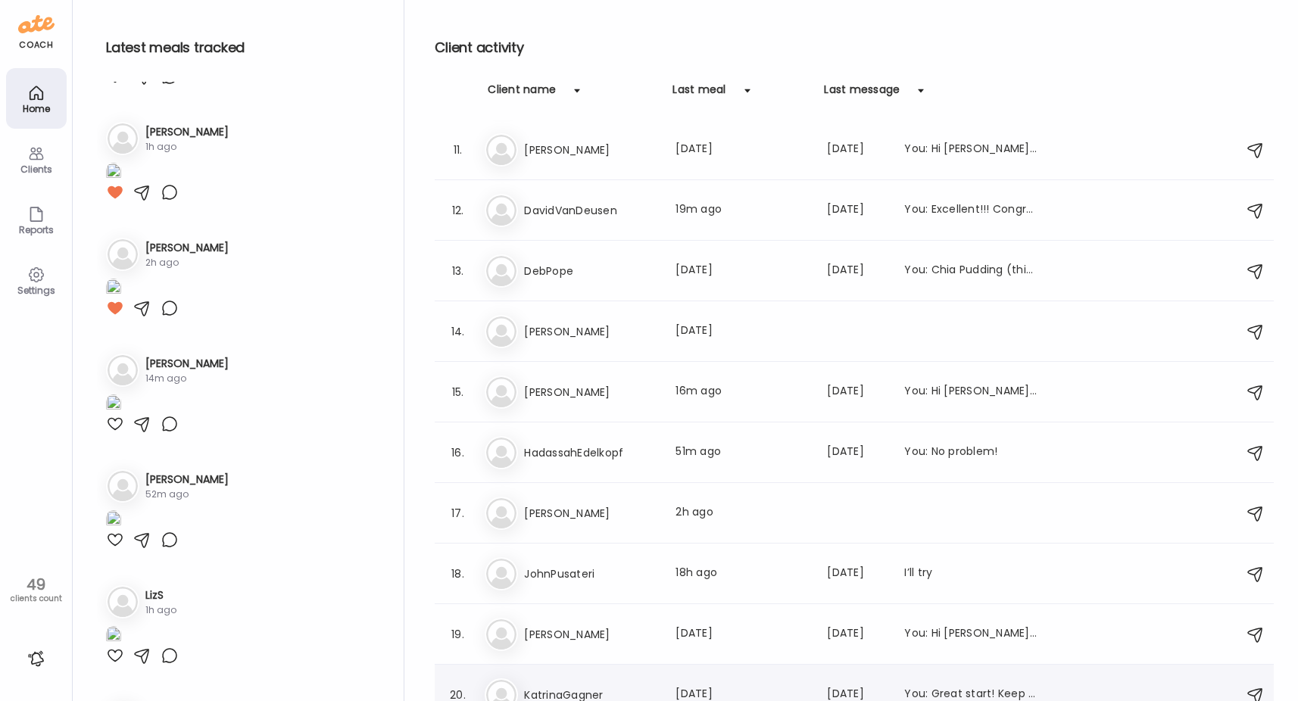
scroll to position [1262, 0]
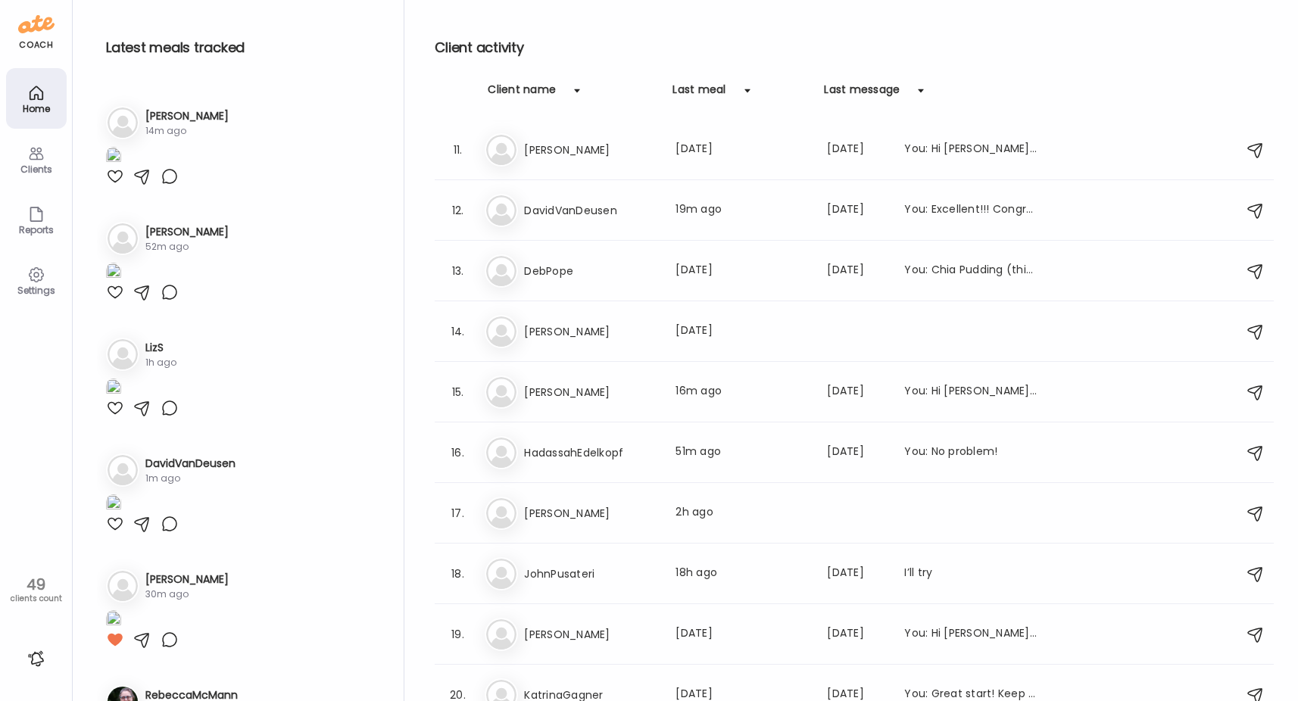
click at [492, 17] on div "Client activity Client name Last meal Last message 1. An [PERSON_NAME] Last mea…" at bounding box center [854, 354] width 839 height 709
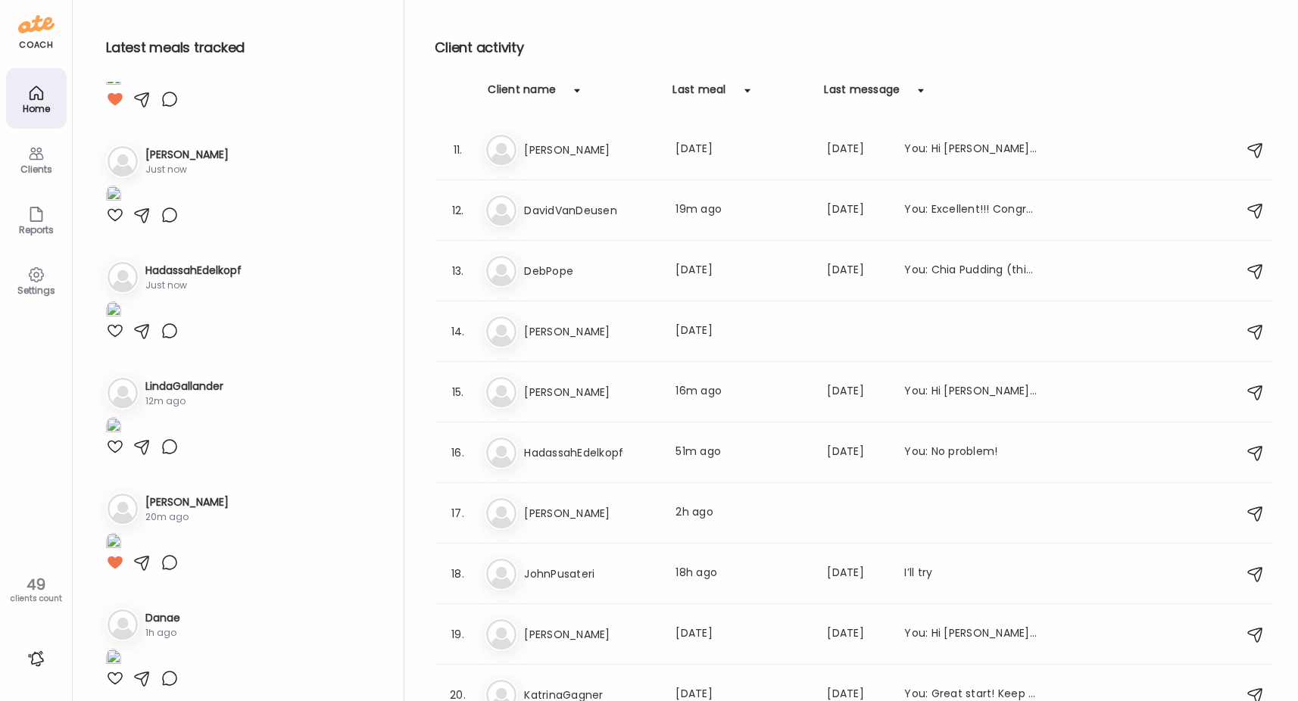
scroll to position [454, 0]
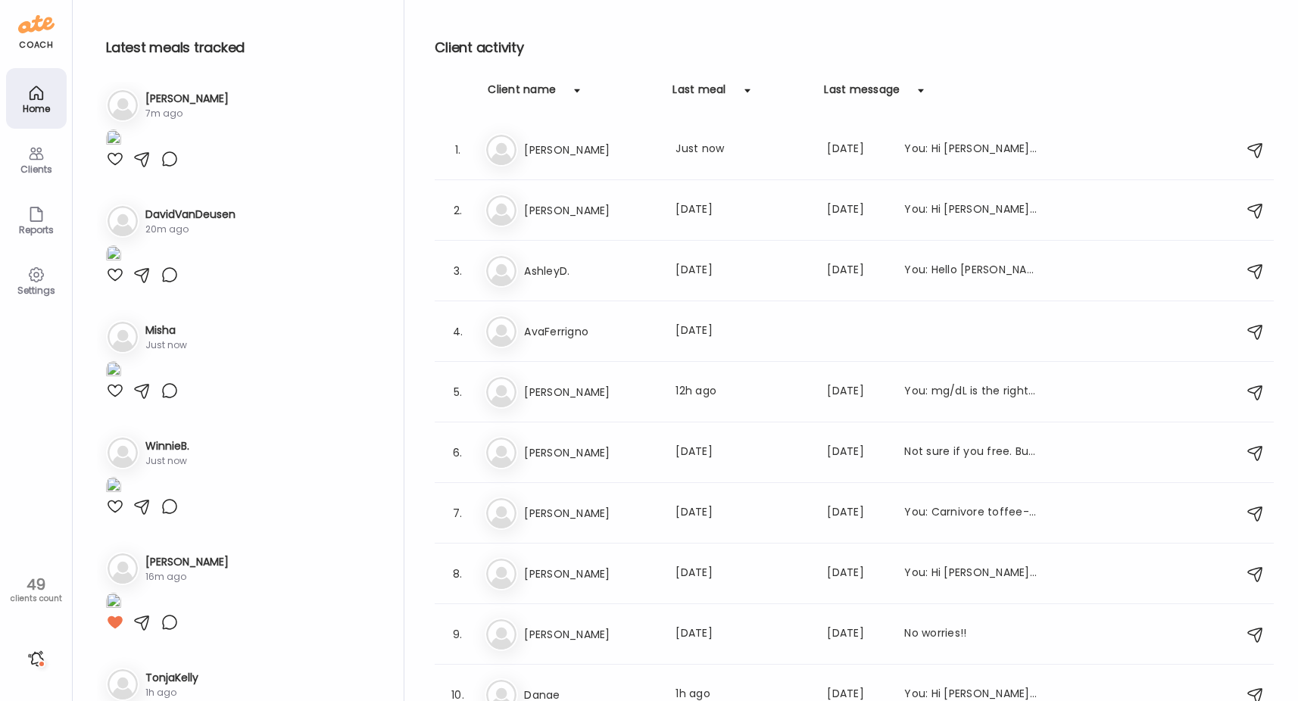
scroll to position [0, 0]
click at [121, 155] on img at bounding box center [113, 145] width 15 height 20
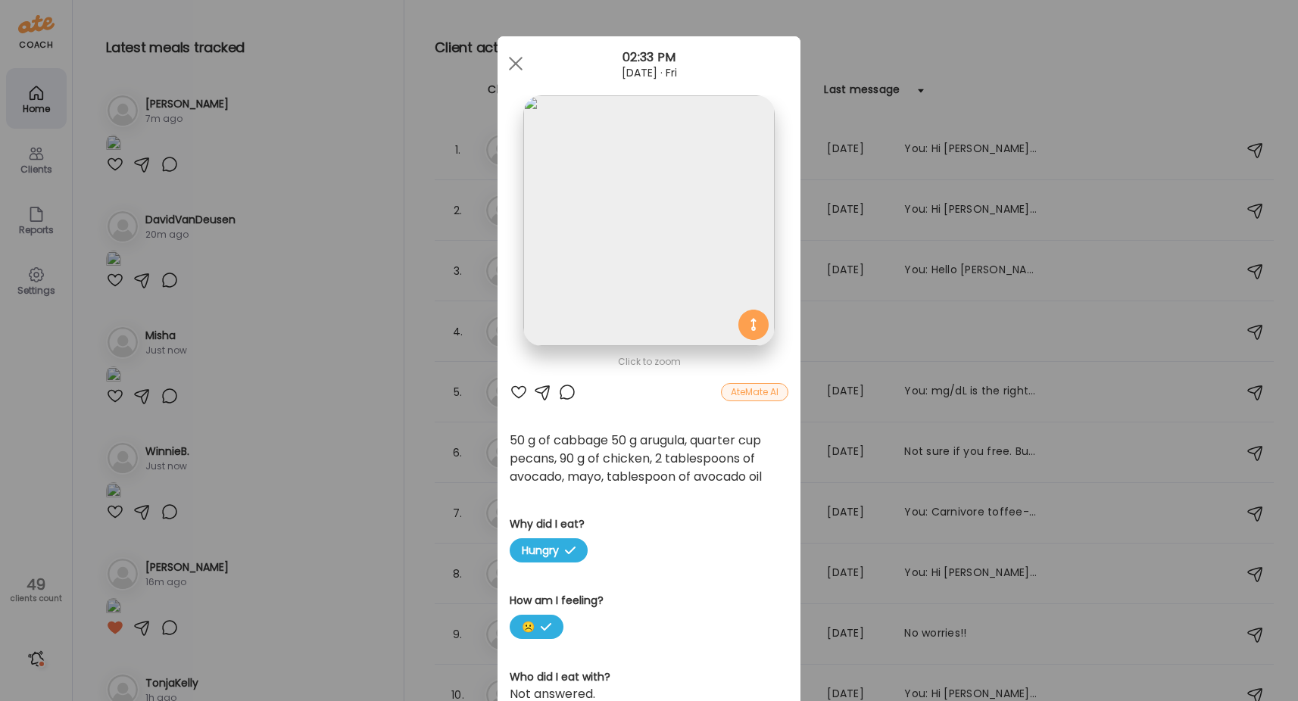
click at [606, 221] on img at bounding box center [648, 220] width 251 height 251
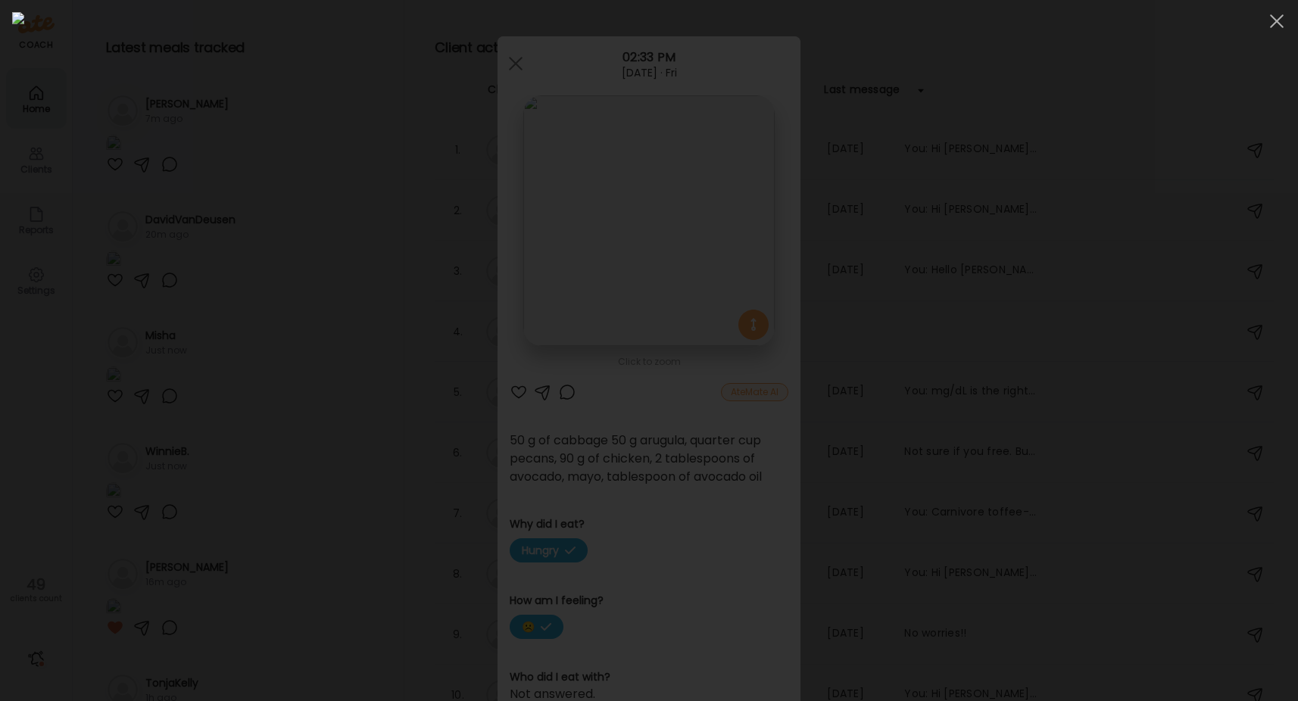
click at [606, 221] on img at bounding box center [648, 350] width 1273 height 677
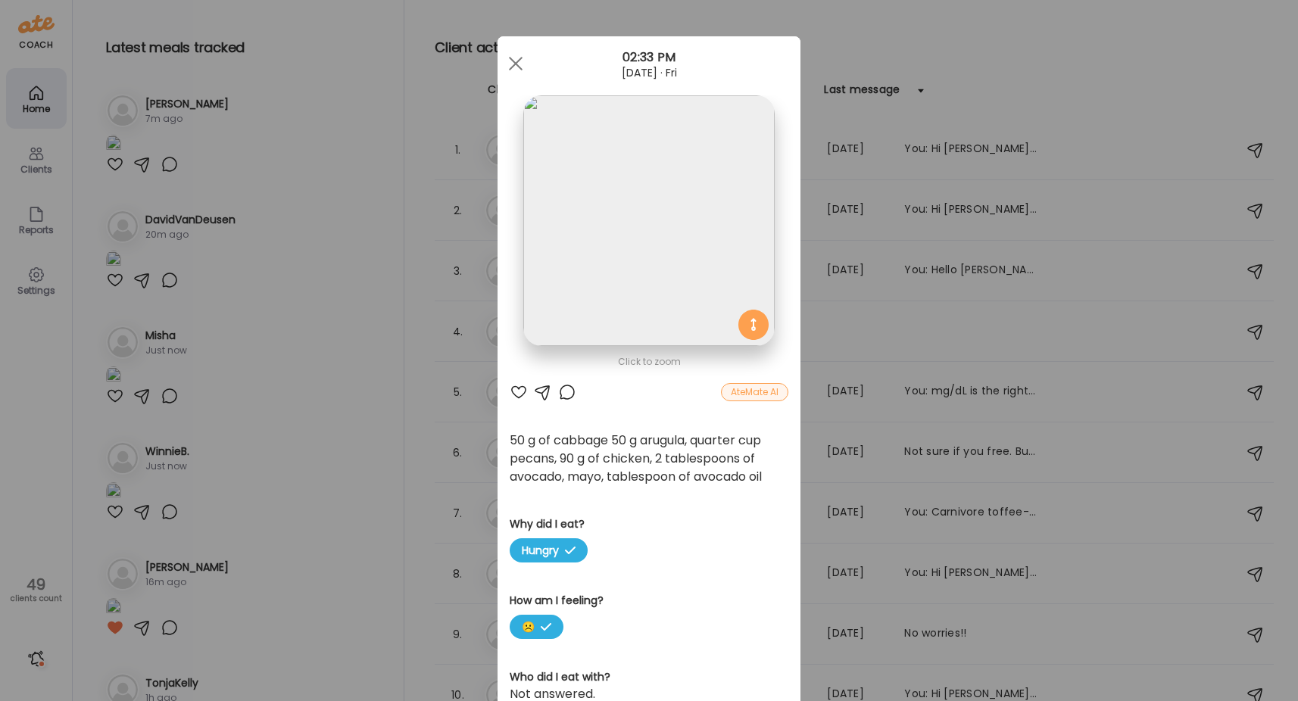
click at [512, 392] on div at bounding box center [518, 392] width 18 height 18
click at [355, 425] on div "Ate Coach Dashboard Wahoo! It’s official Take a moment to set up your Coach Pro…" at bounding box center [649, 350] width 1298 height 701
